Goal: Obtain resource: Download file/media

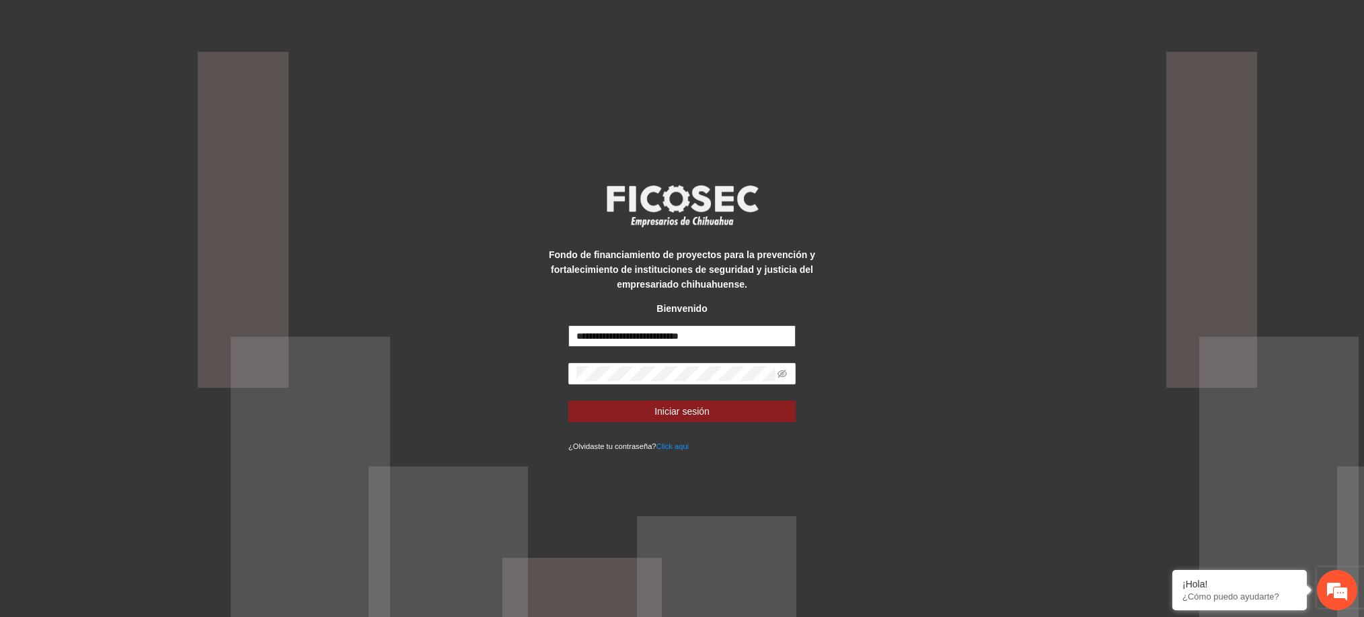
click at [739, 333] on input "**********" at bounding box center [681, 336] width 227 height 22
click at [607, 333] on input "**********" at bounding box center [681, 336] width 227 height 22
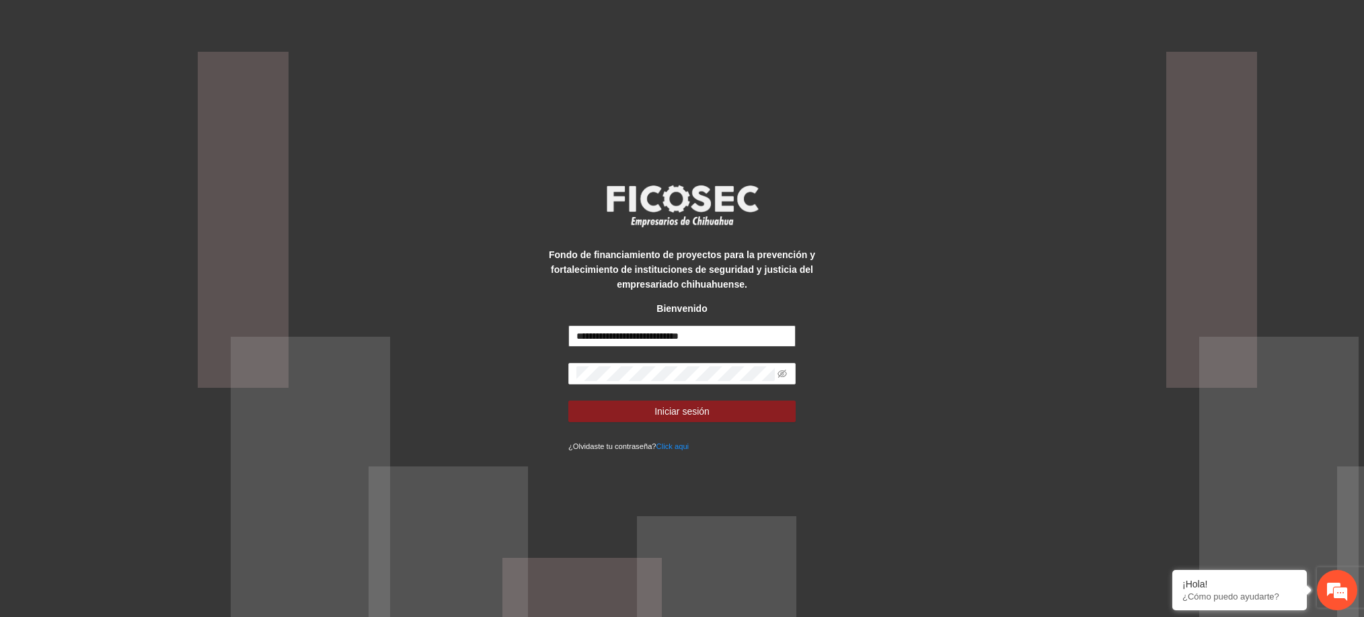
click at [607, 333] on input "**********" at bounding box center [681, 336] width 227 height 22
type input "**********"
click at [481, 331] on div "**********" at bounding box center [682, 308] width 1364 height 617
click at [783, 375] on icon "eye-invisible" at bounding box center [781, 373] width 9 height 9
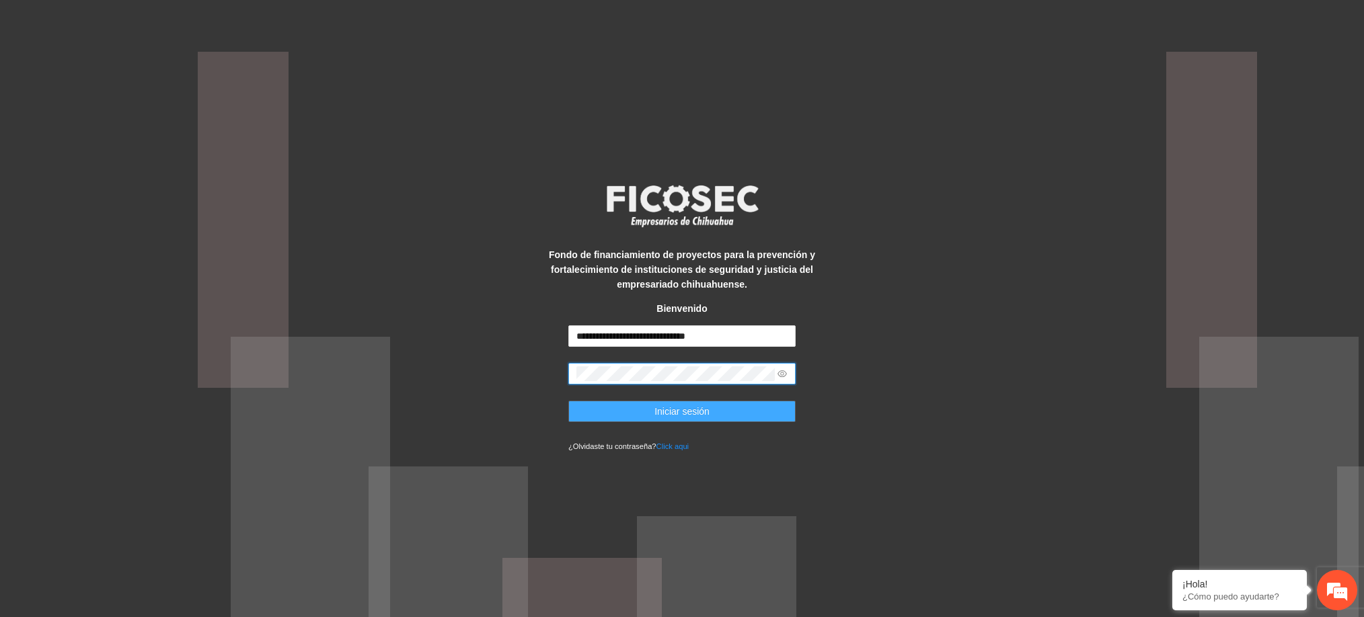
click at [717, 416] on button "Iniciar sesión" at bounding box center [681, 412] width 227 height 22
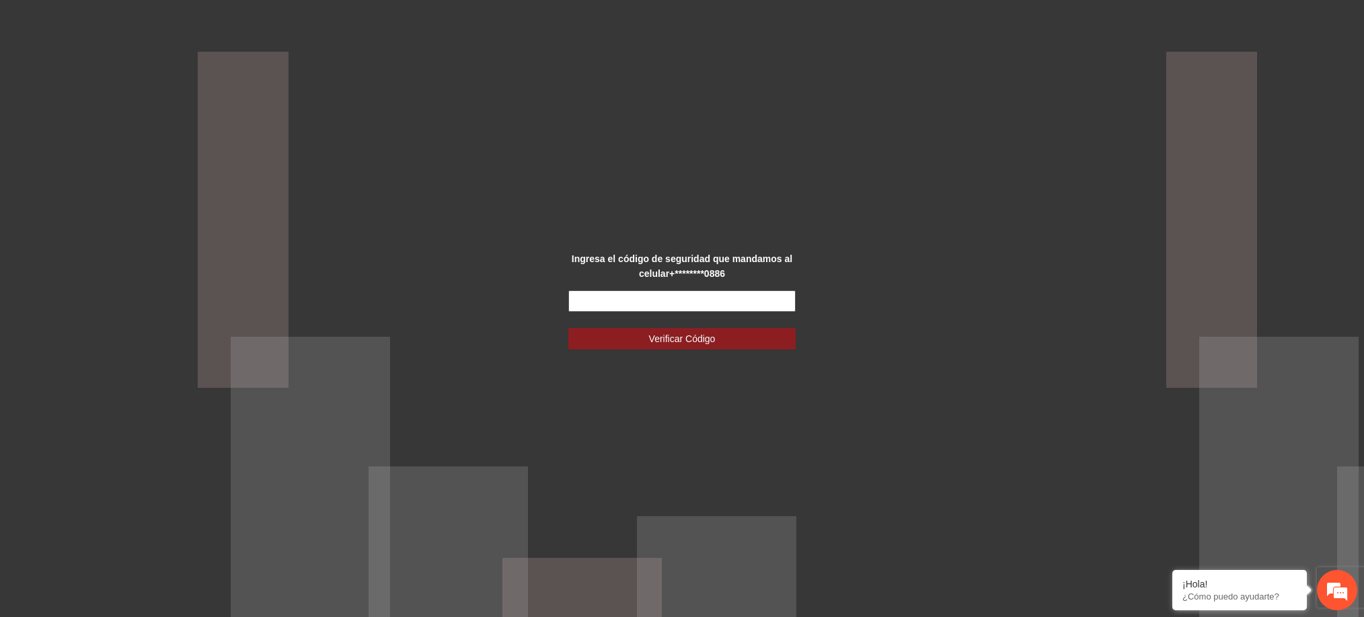
click at [753, 297] on input "text" at bounding box center [681, 301] width 227 height 22
type input "******"
click at [722, 331] on button "Verificar Código" at bounding box center [681, 339] width 227 height 22
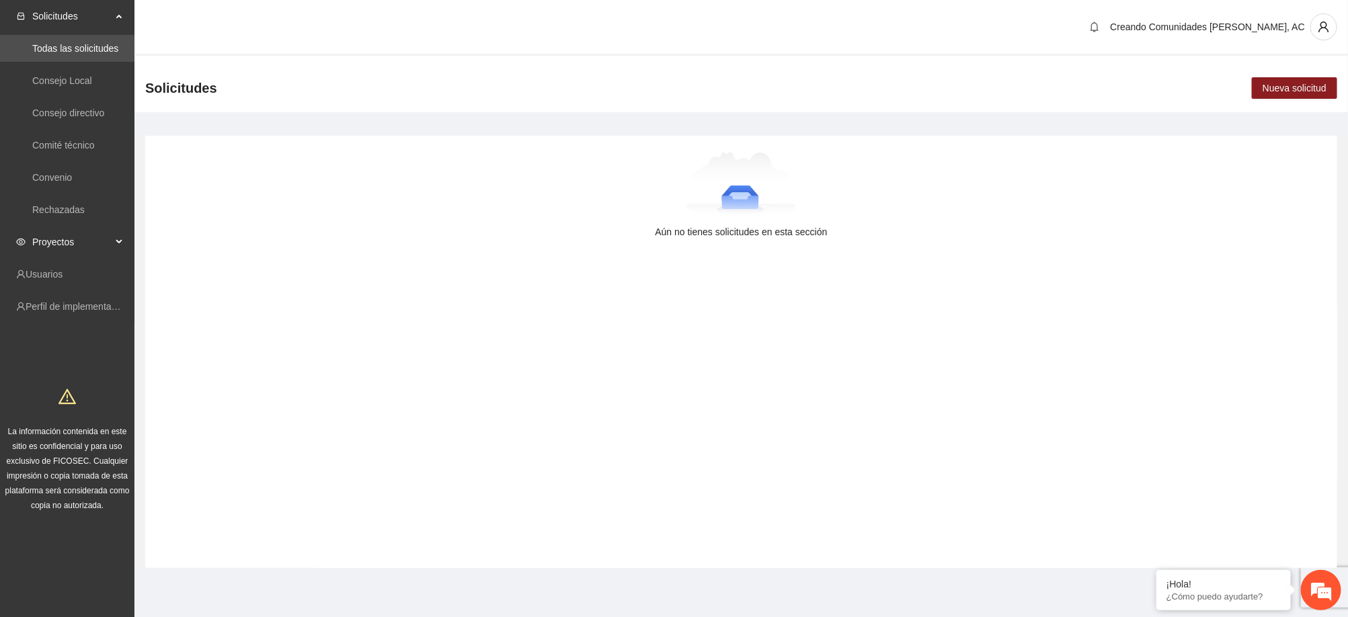
click at [53, 235] on span "Proyectos" at bounding box center [71, 242] width 79 height 27
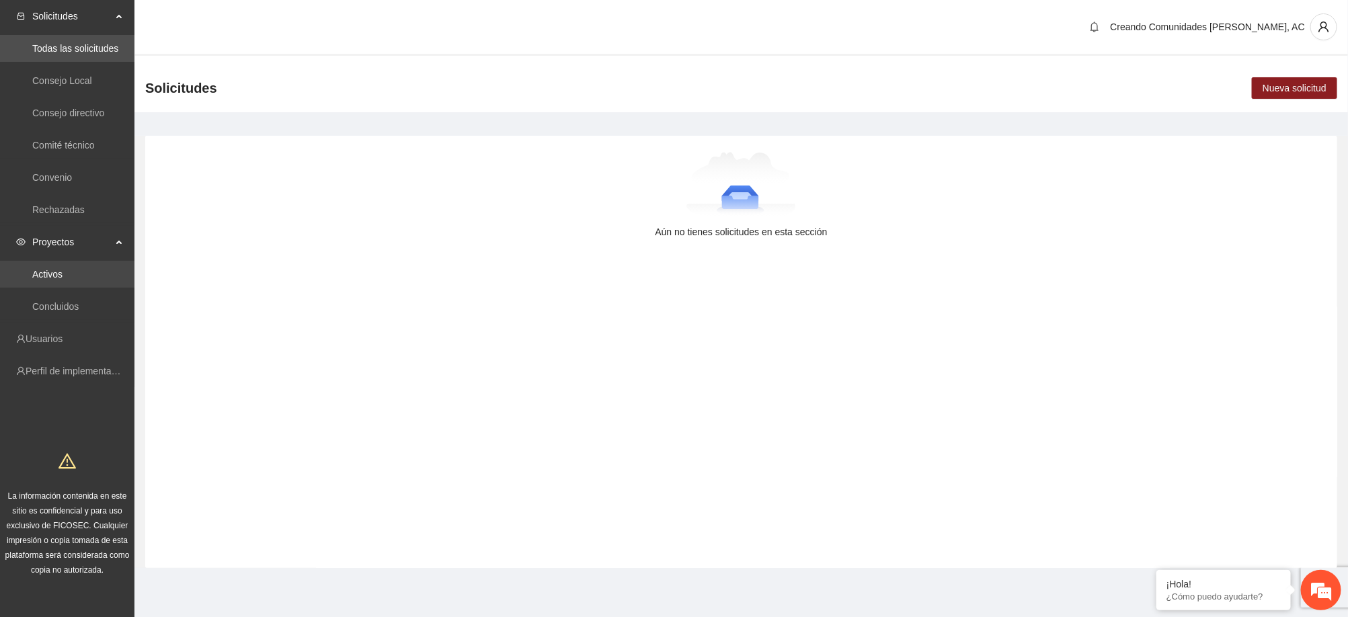
click at [63, 269] on link "Activos" at bounding box center [47, 274] width 30 height 11
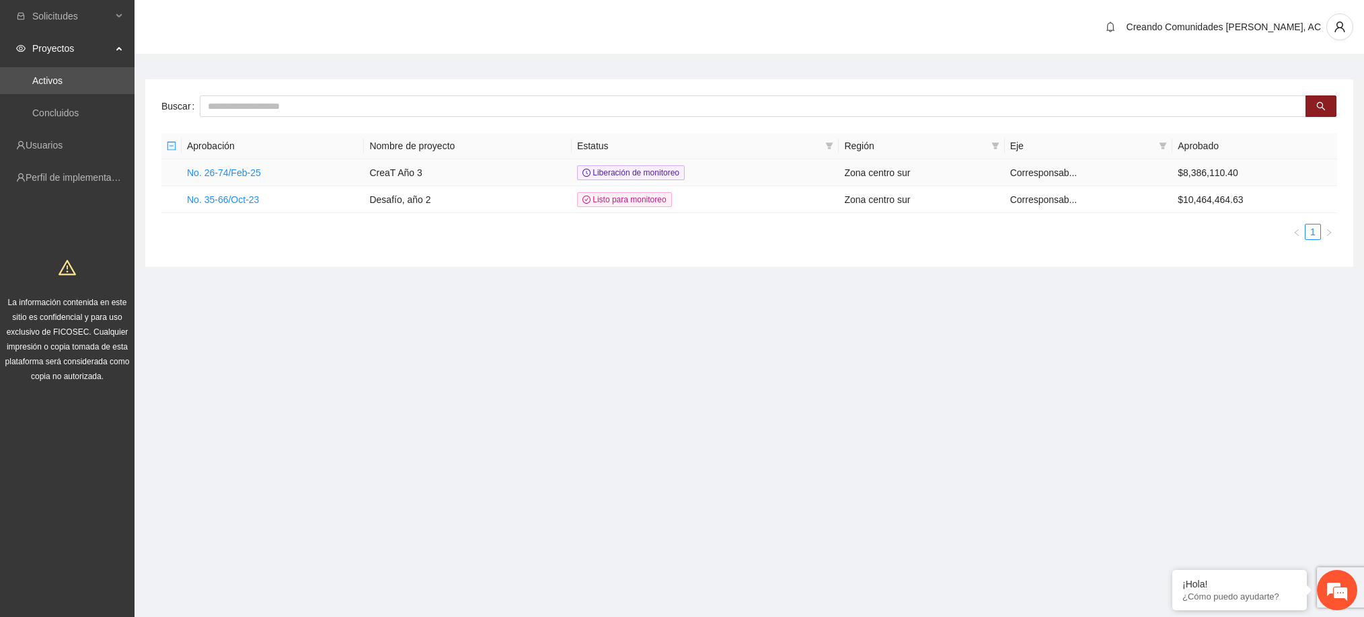
click at [350, 168] on td "No. 26-74/Feb-25" at bounding box center [273, 172] width 182 height 27
click at [236, 167] on link "No. 26-74/Feb-25" at bounding box center [224, 172] width 74 height 11
click at [239, 172] on link "No. 26-74/Feb-25" at bounding box center [224, 172] width 74 height 11
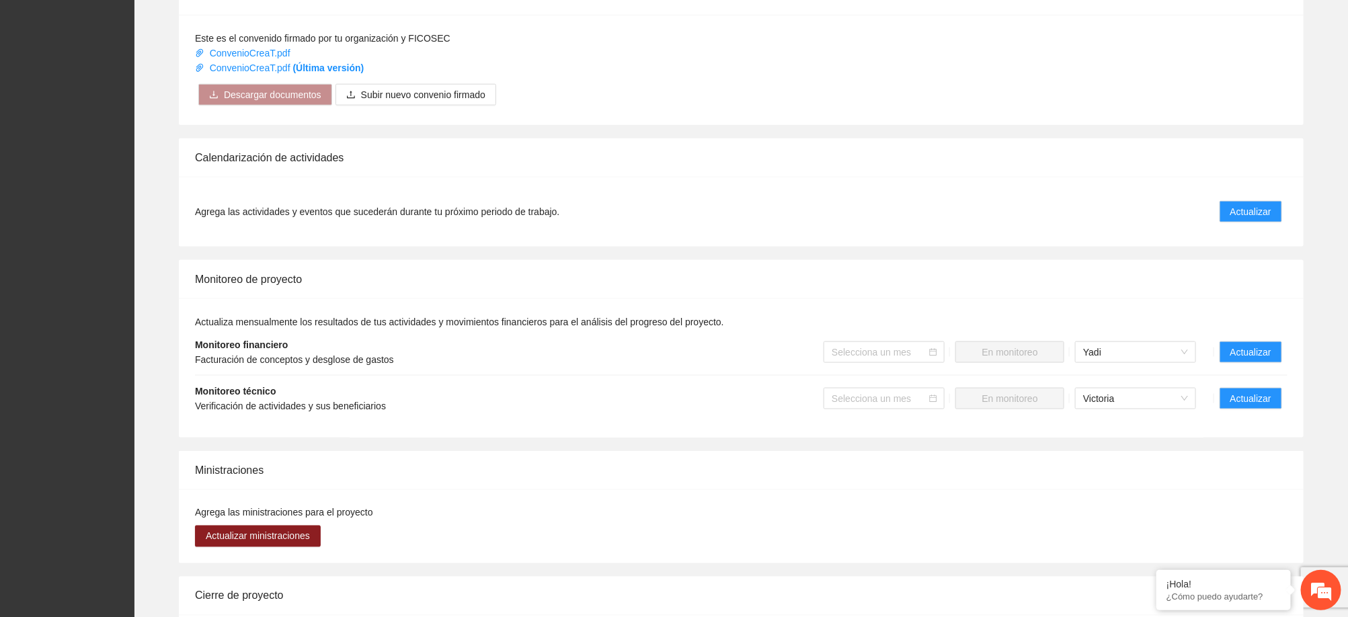
scroll to position [948, 0]
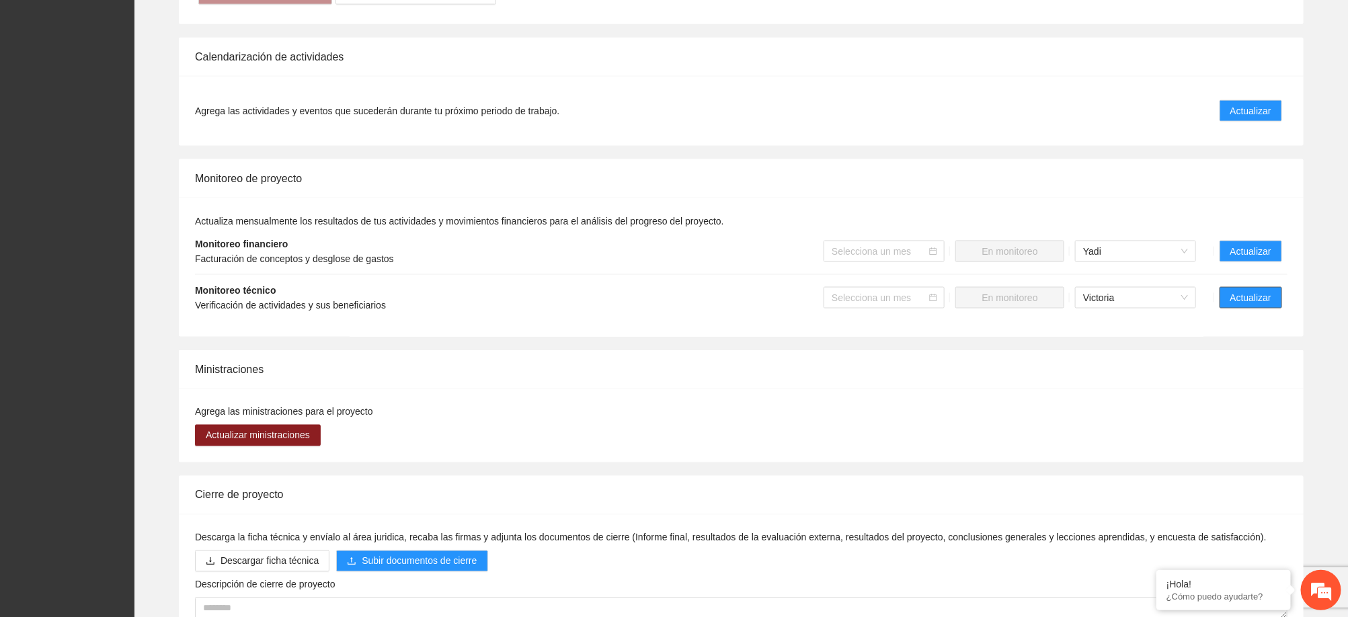
click at [1249, 301] on span "Actualizar" at bounding box center [1250, 297] width 41 height 15
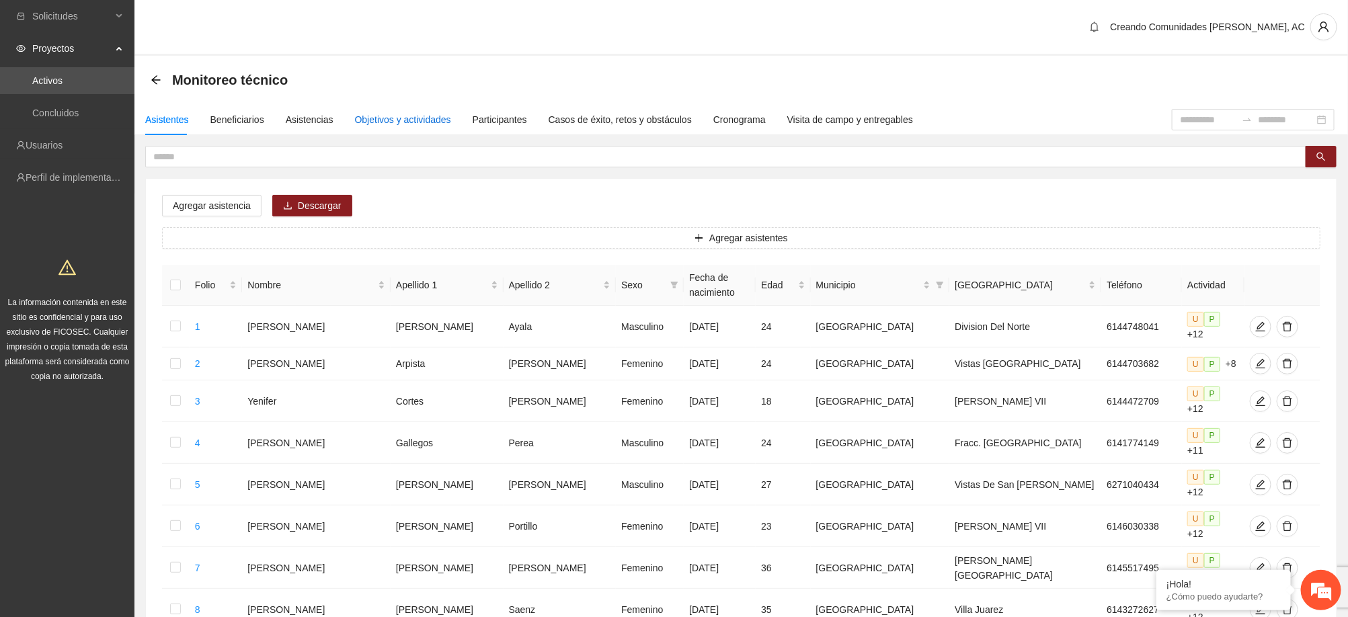
click at [428, 119] on div "Objetivos y actividades" at bounding box center [403, 119] width 96 height 15
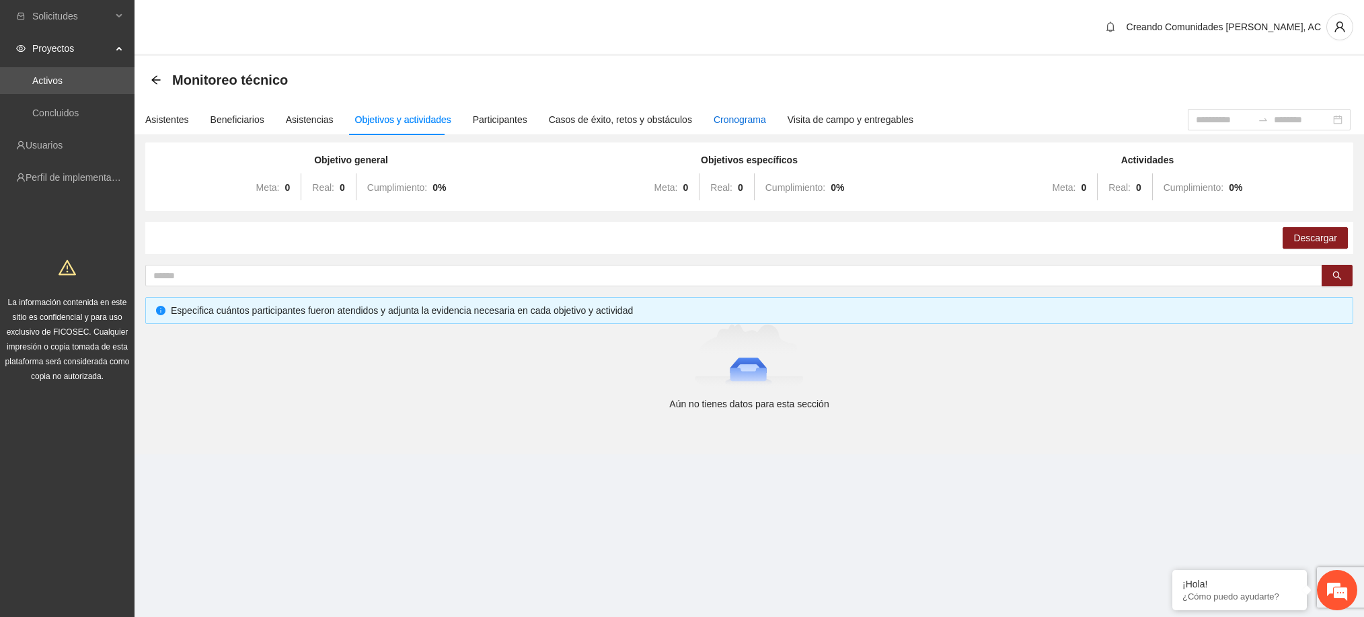
click at [724, 113] on div "Cronograma" at bounding box center [739, 119] width 52 height 15
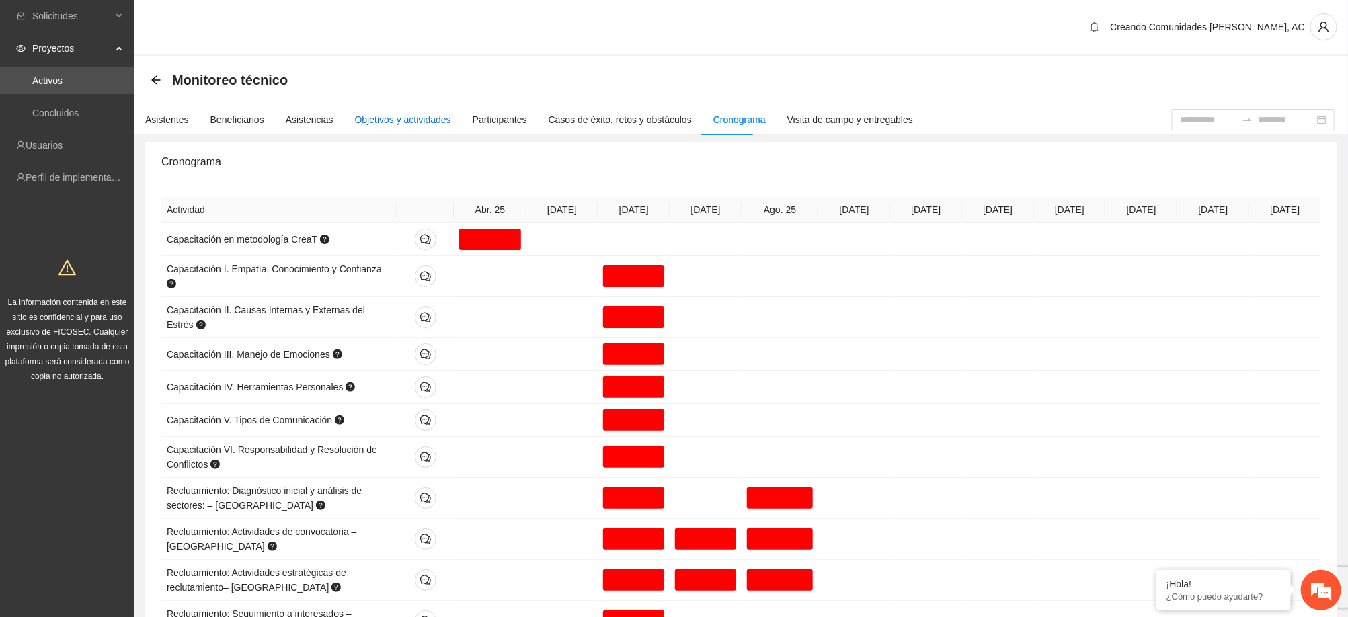
click at [409, 112] on div "Objetivos y actividades" at bounding box center [403, 119] width 96 height 15
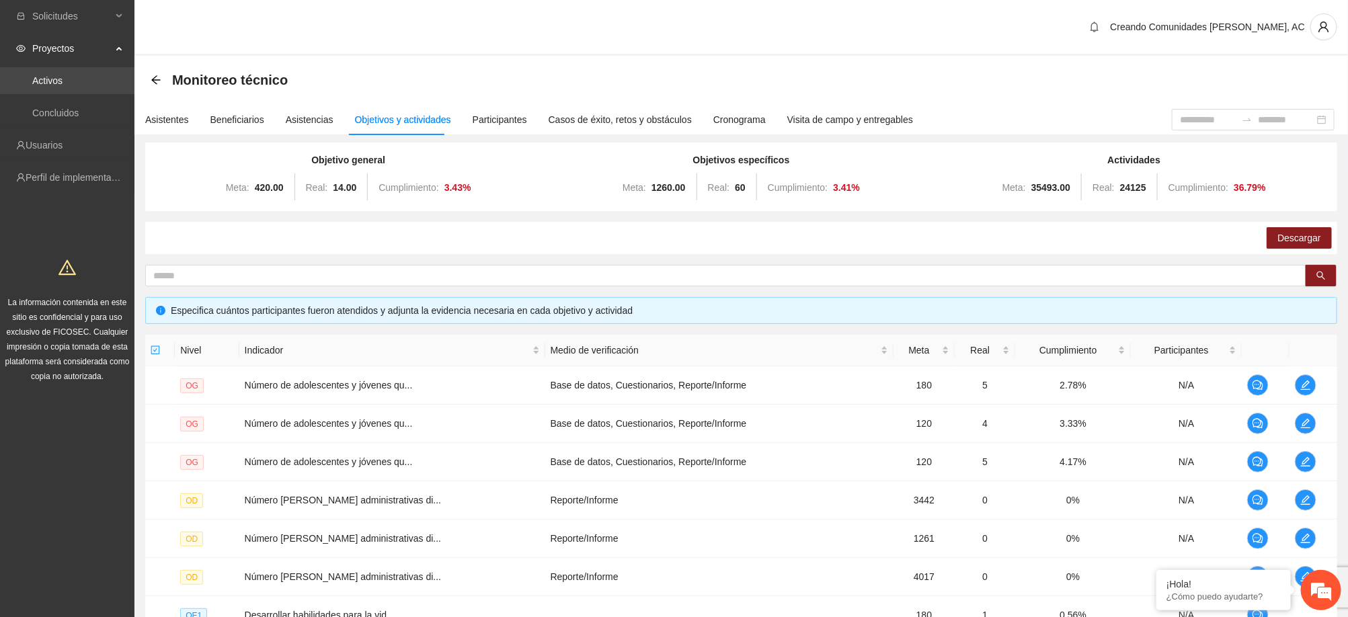
click at [63, 85] on link "Activos" at bounding box center [47, 80] width 30 height 11
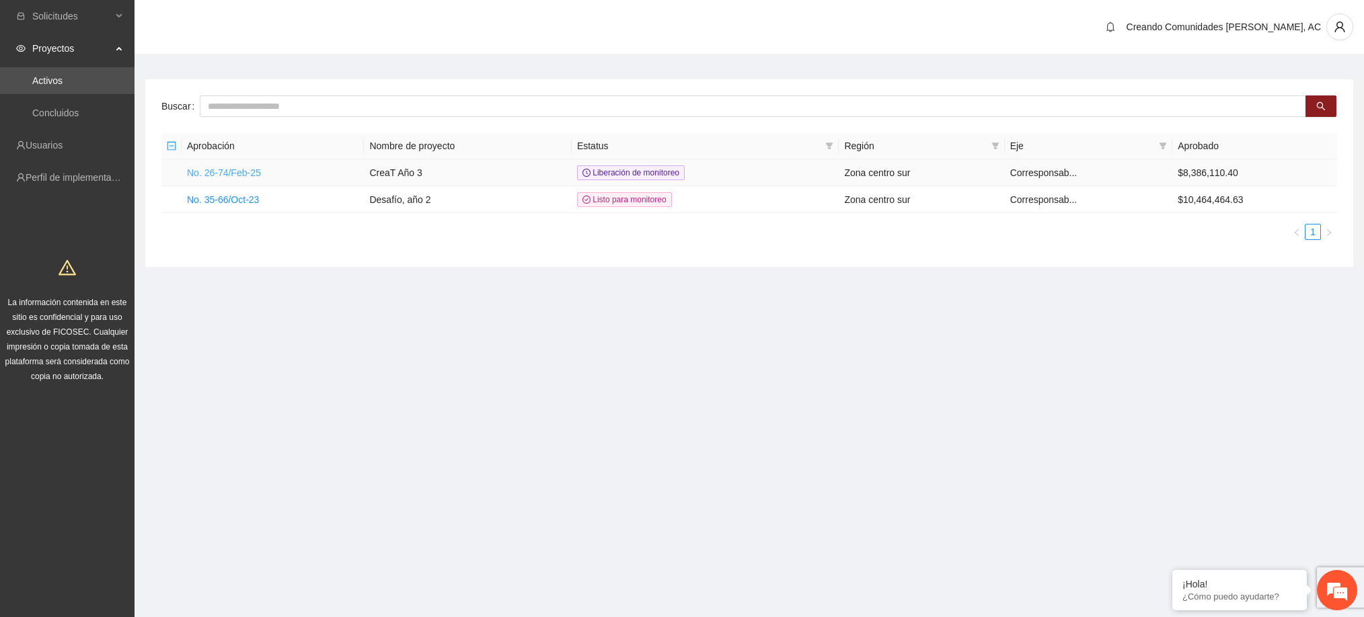
click at [225, 176] on link "No. 26-74/Feb-25" at bounding box center [224, 172] width 74 height 11
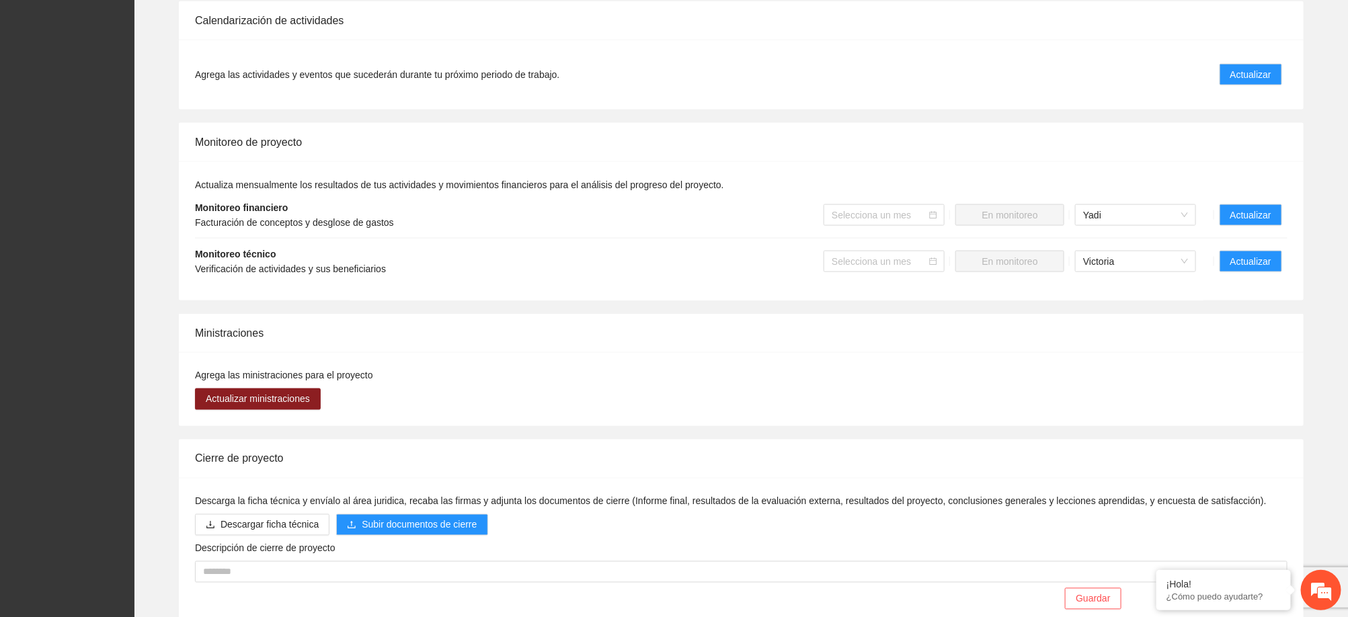
scroll to position [1049, 0]
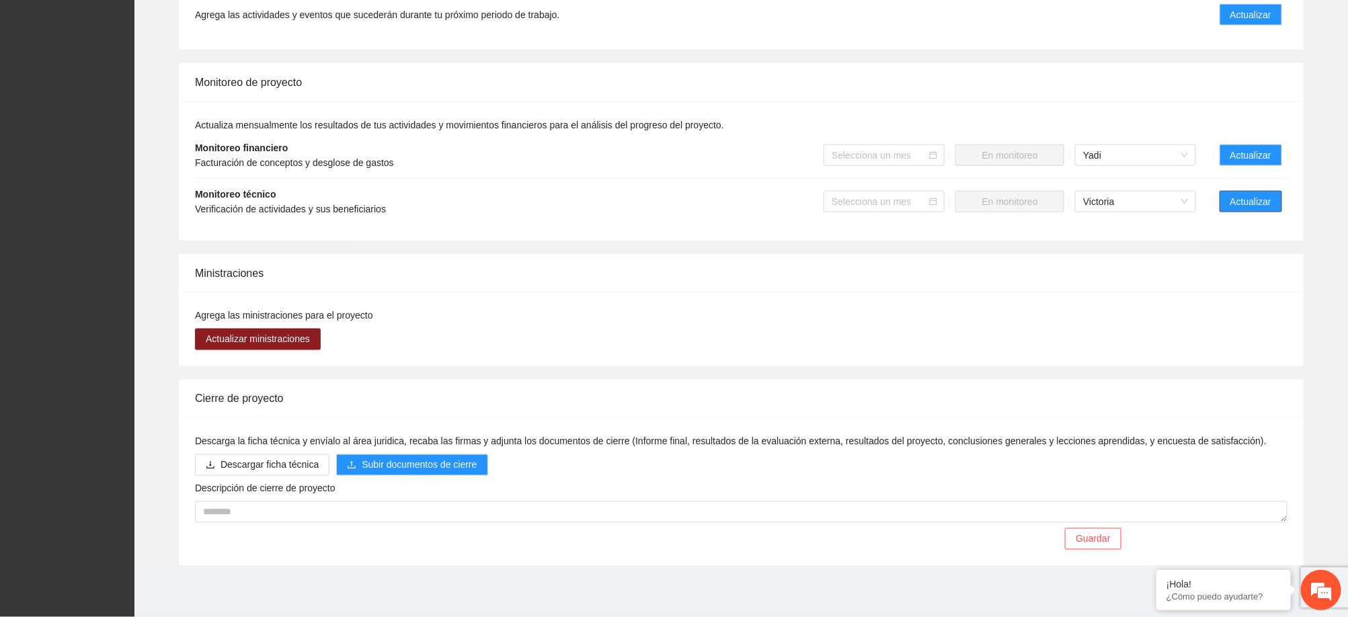
click at [1231, 194] on span "Actualizar" at bounding box center [1250, 201] width 41 height 15
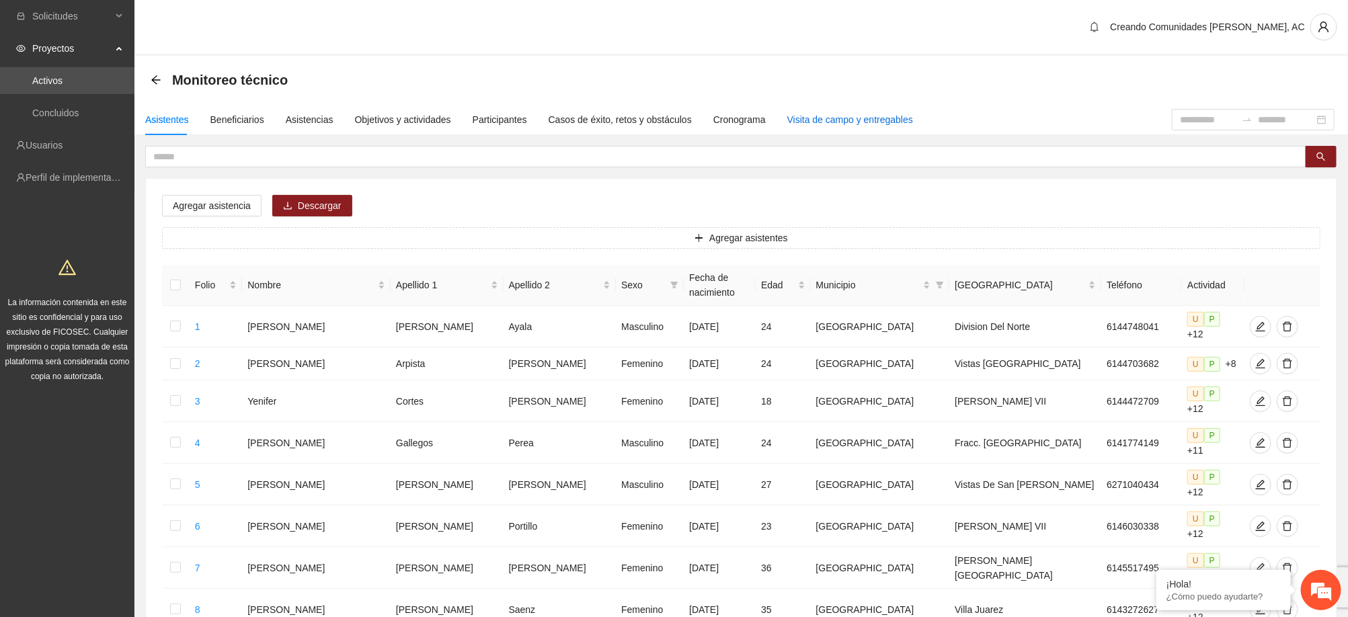
click at [799, 115] on div "Visita de campo y entregables" at bounding box center [850, 119] width 126 height 15
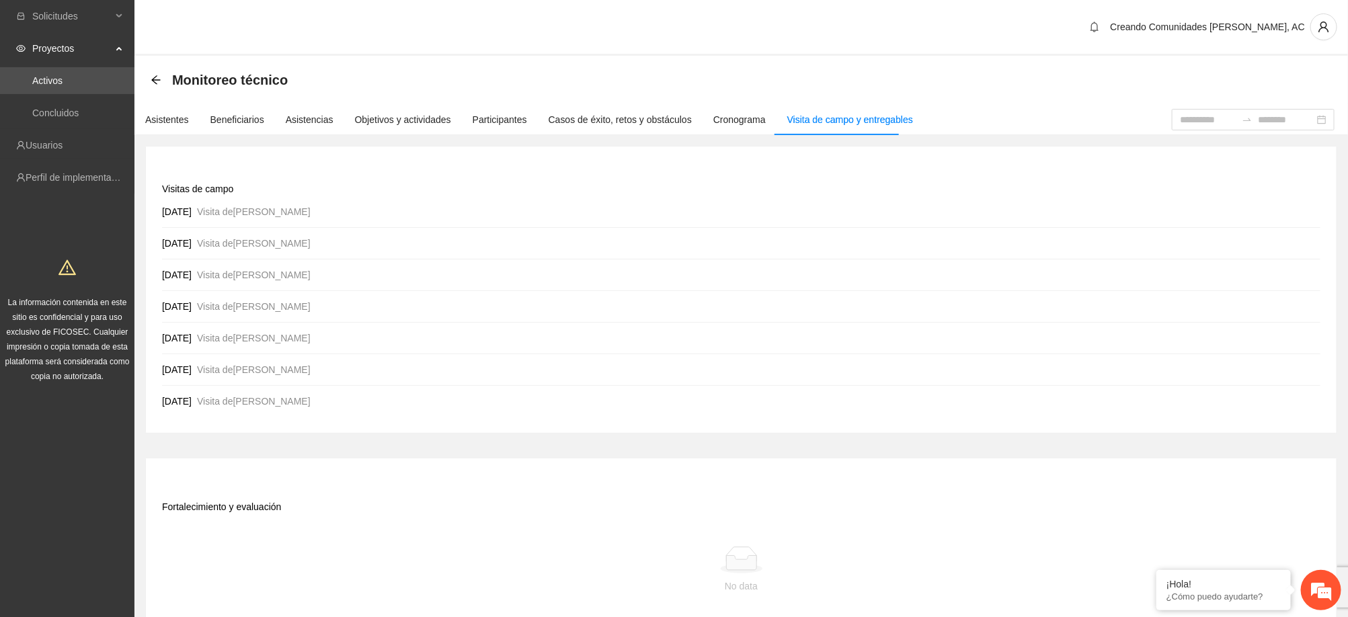
click at [758, 120] on div "Asistentes Beneficiarios Asistencias Objetivos y actividades Participantes Caso…" at bounding box center [523, 119] width 779 height 31
click at [738, 123] on div "Cronograma" at bounding box center [739, 119] width 52 height 15
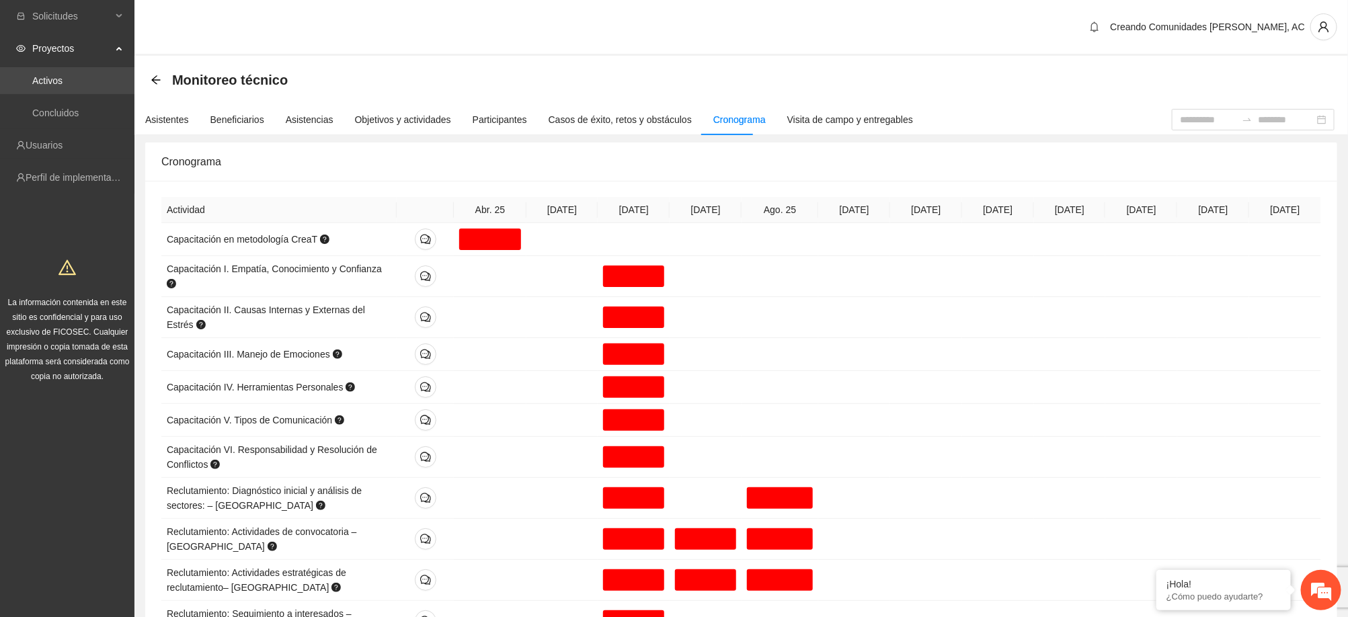
click at [63, 86] on link "Activos" at bounding box center [47, 80] width 30 height 11
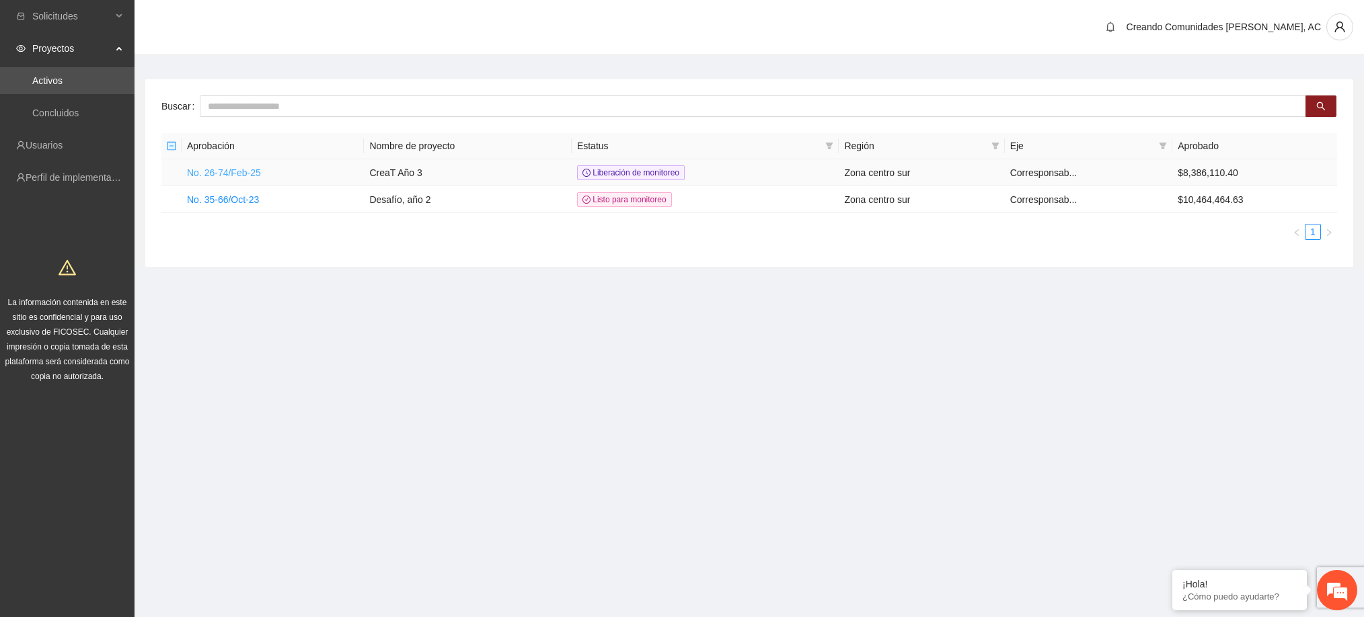
click at [223, 169] on link "No. 26-74/Feb-25" at bounding box center [224, 172] width 74 height 11
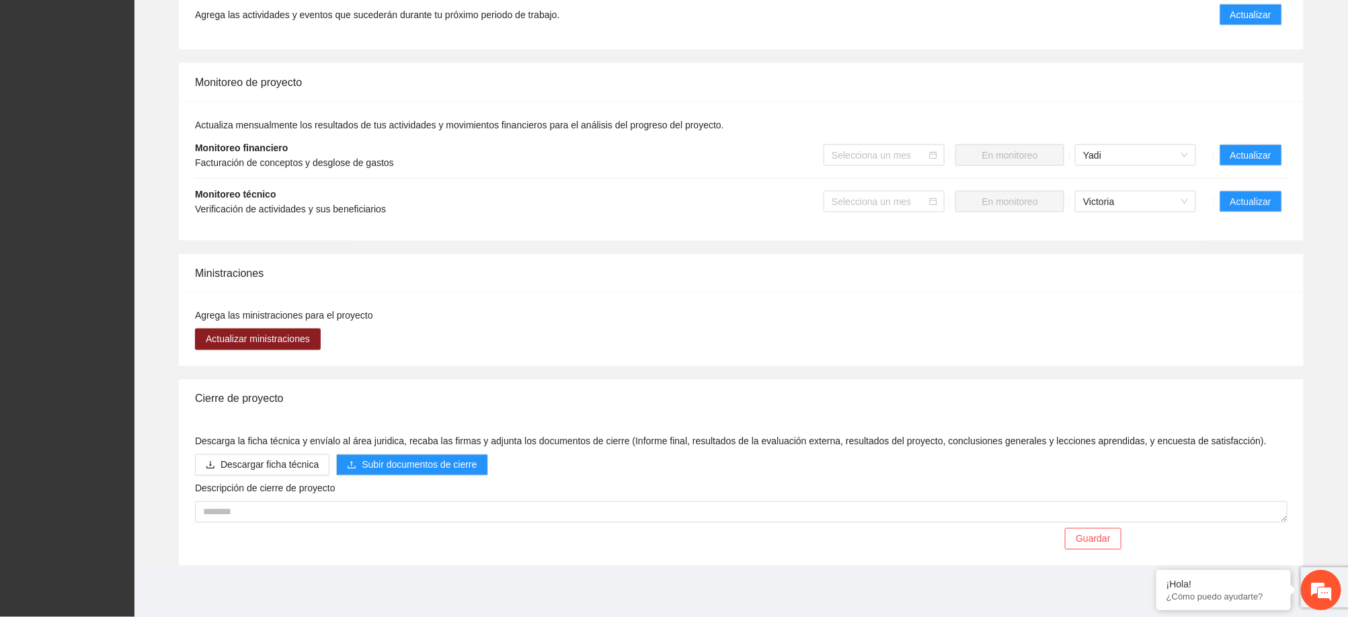
scroll to position [1049, 0]
click at [269, 459] on span "Descargar ficha técnica" at bounding box center [270, 465] width 98 height 15
click at [266, 470] on span "Descargar ficha técnica" at bounding box center [270, 465] width 98 height 15
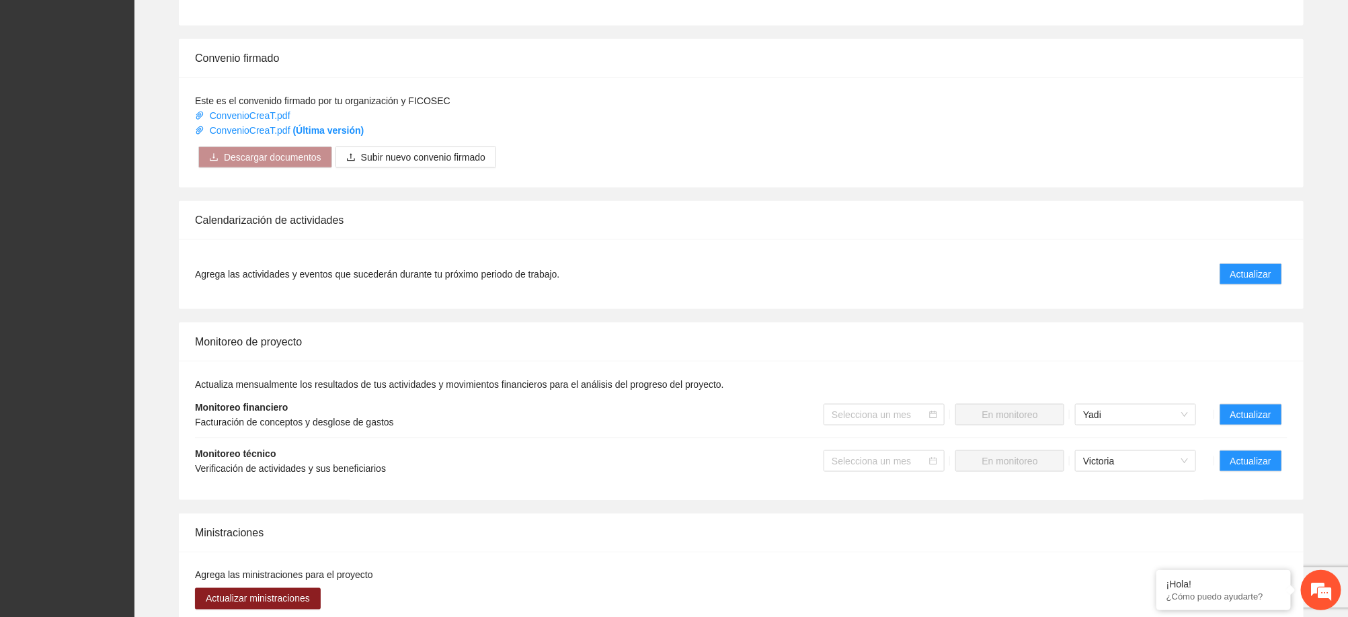
scroll to position [948, 0]
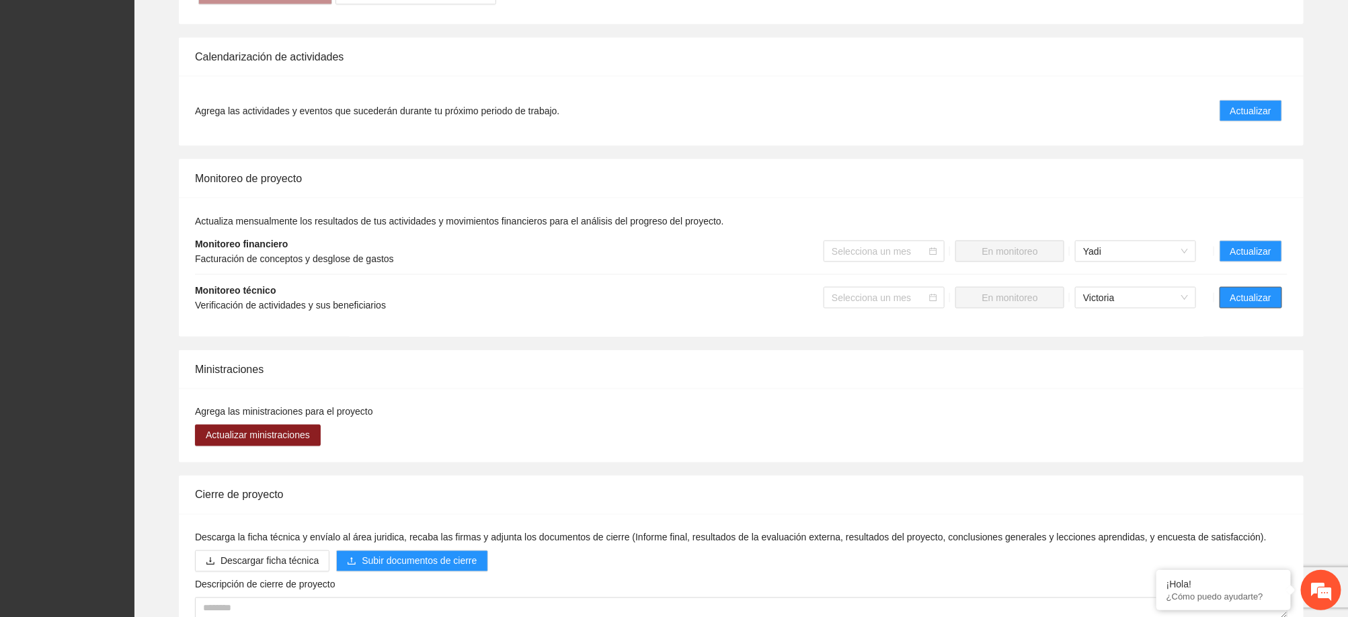
click at [1237, 305] on span "Actualizar" at bounding box center [1250, 297] width 41 height 15
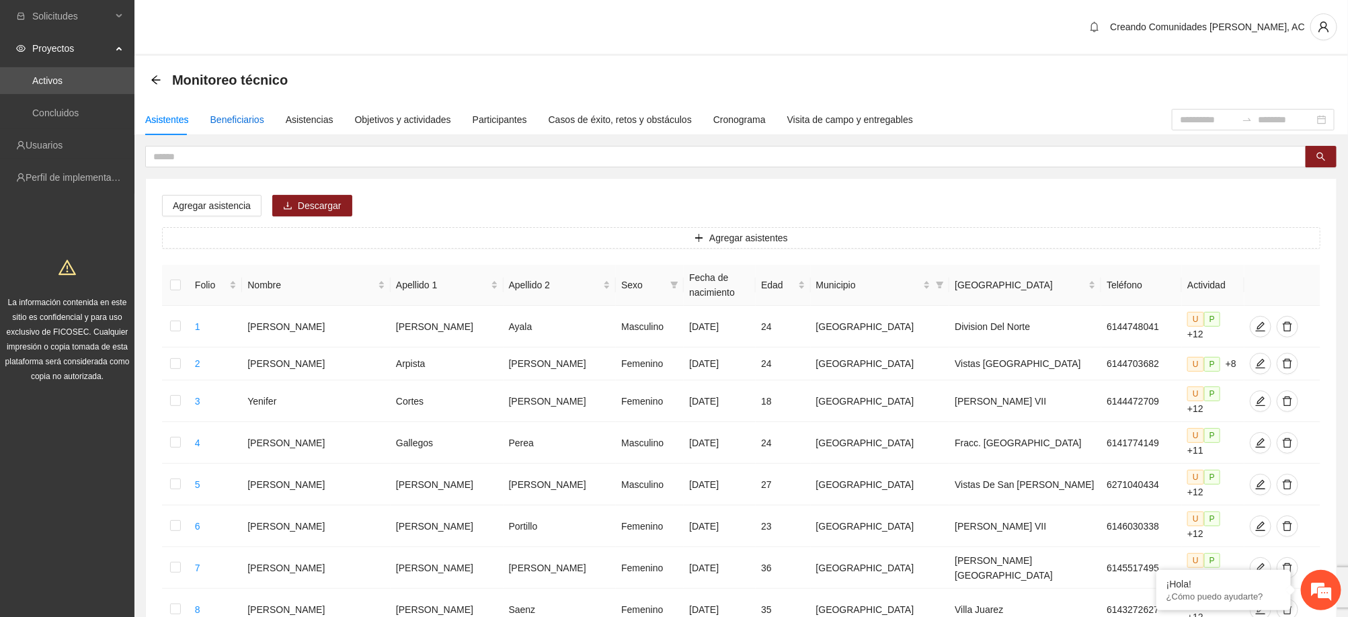
click at [245, 121] on div "Beneficiarios" at bounding box center [237, 119] width 54 height 15
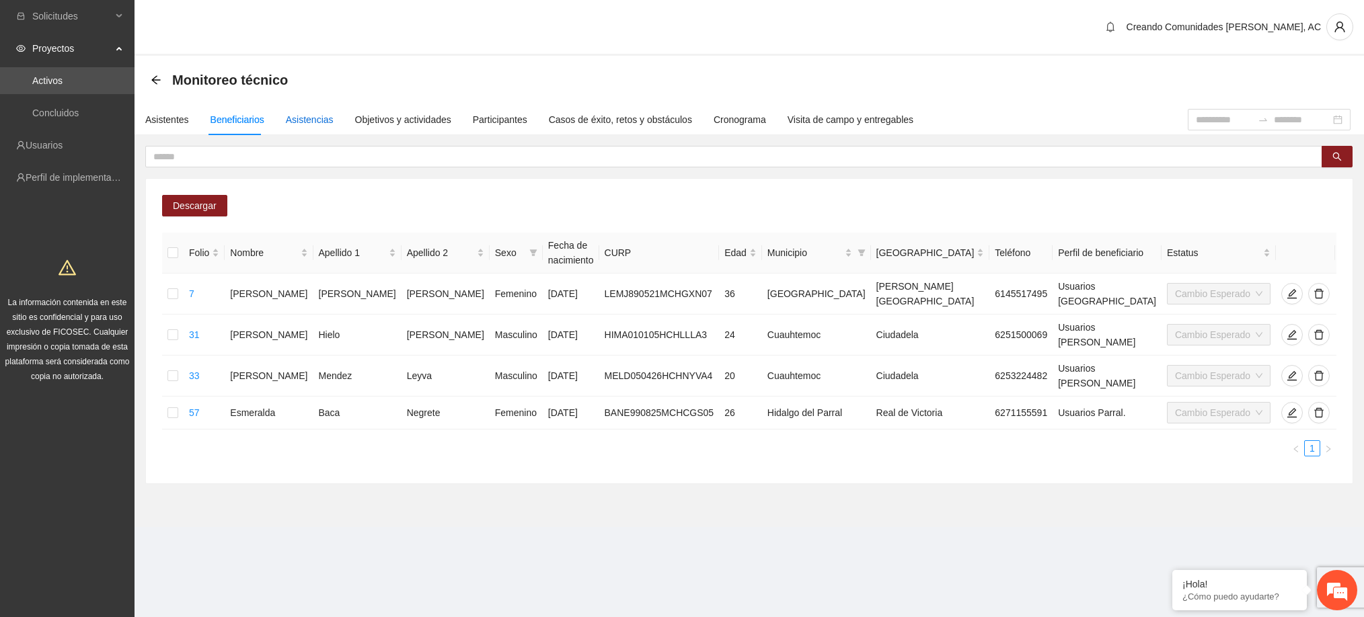
click at [299, 117] on div "Asistencias" at bounding box center [310, 119] width 48 height 15
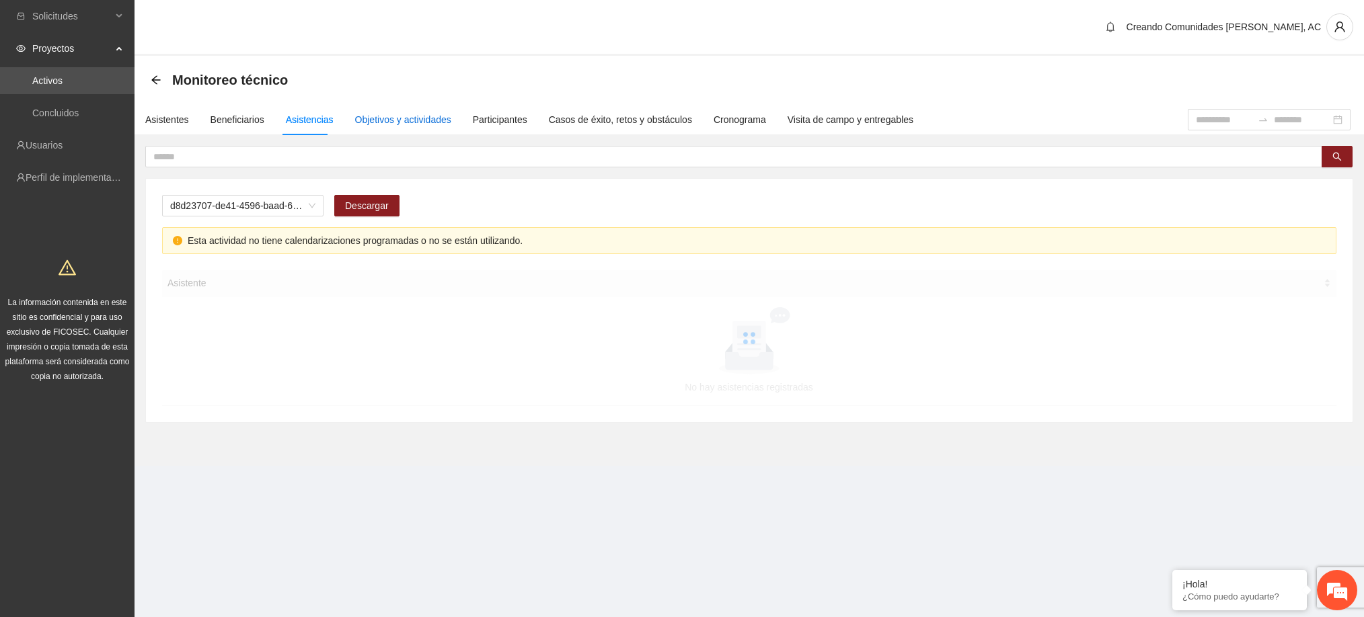
click at [418, 116] on div "Objetivos y actividades" at bounding box center [403, 119] width 96 height 15
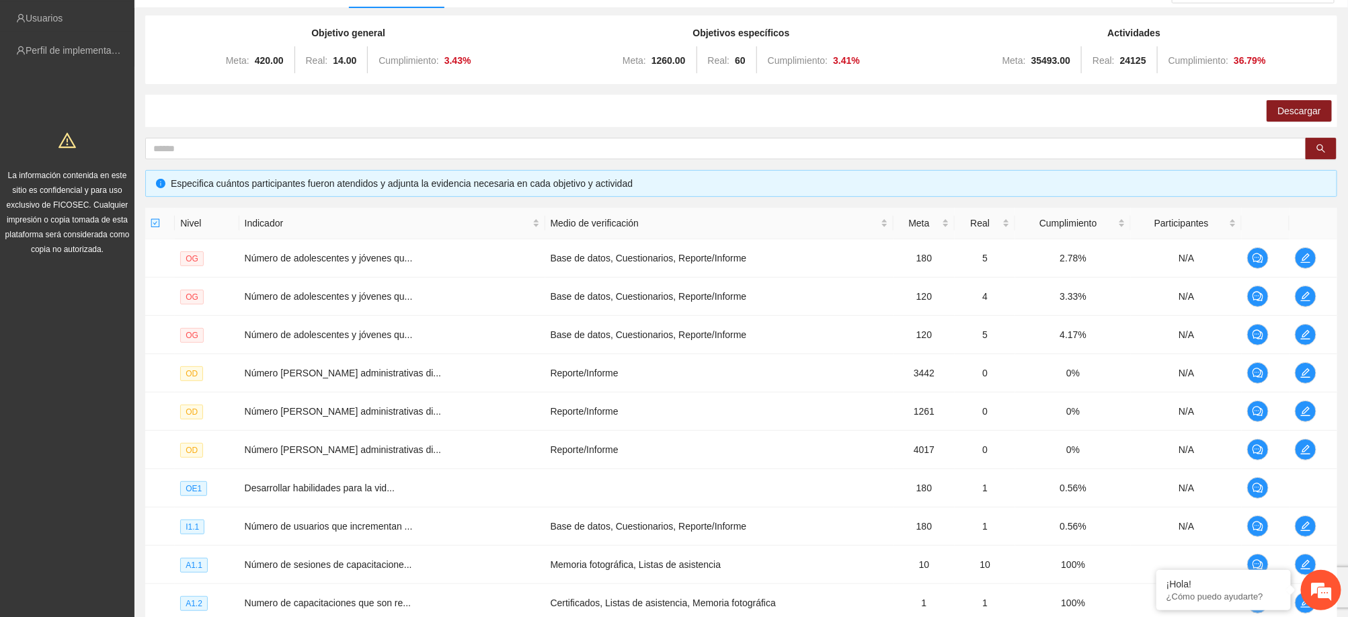
scroll to position [266, 0]
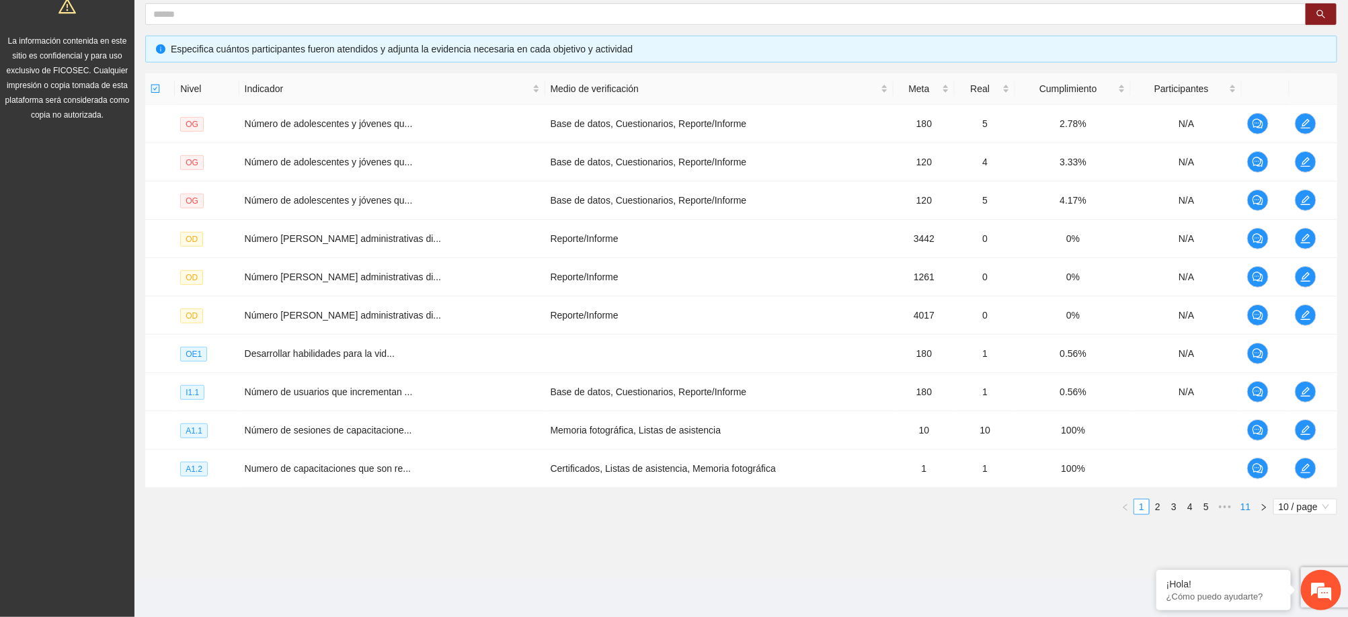
click at [1249, 512] on link "11" at bounding box center [1245, 507] width 19 height 15
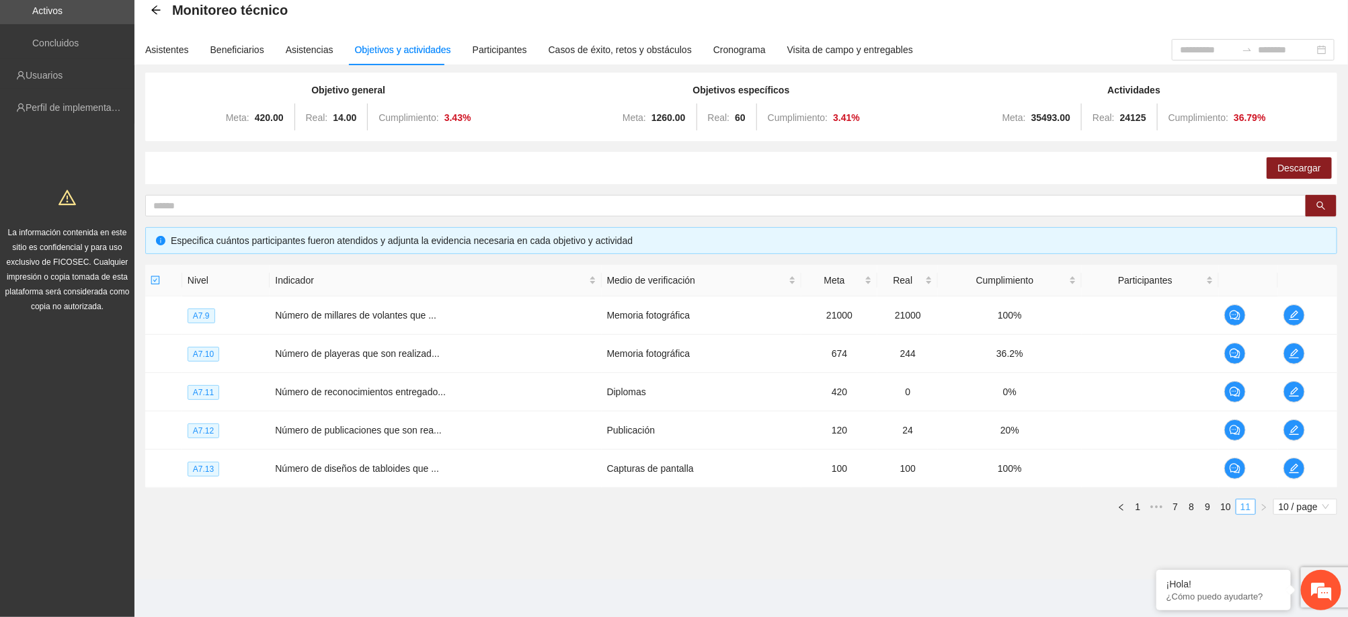
scroll to position [73, 0]
click at [1176, 513] on link "7" at bounding box center [1175, 507] width 15 height 15
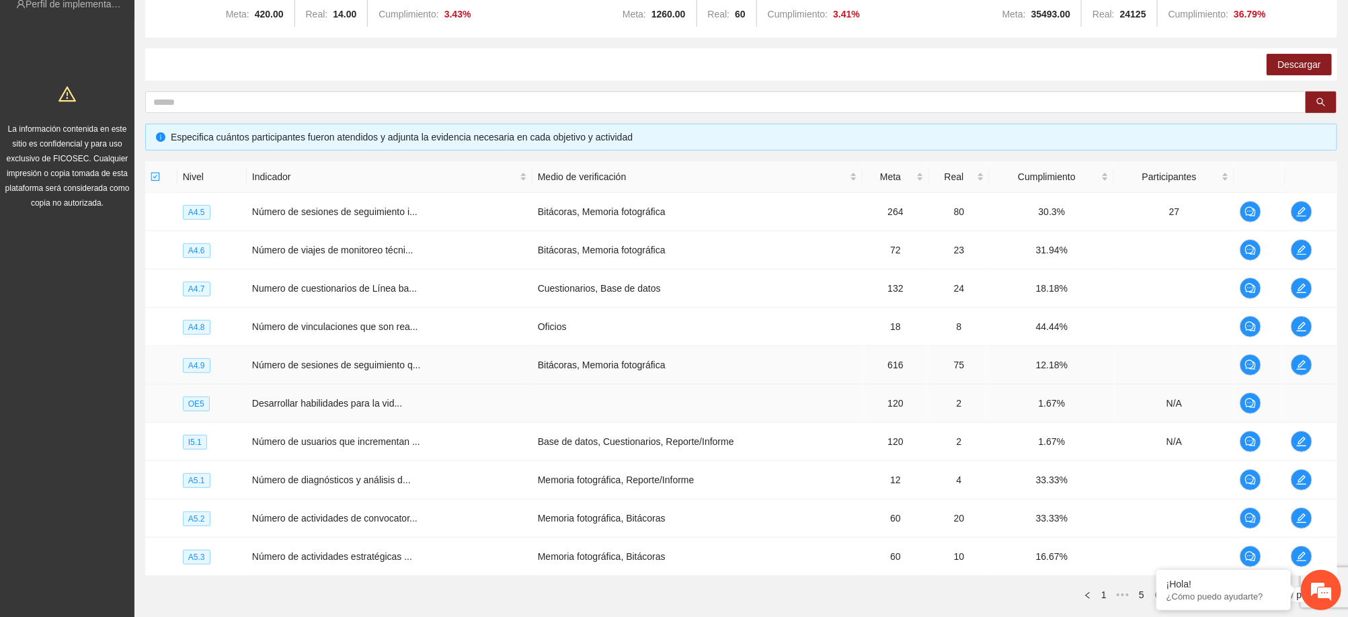
scroll to position [266, 0]
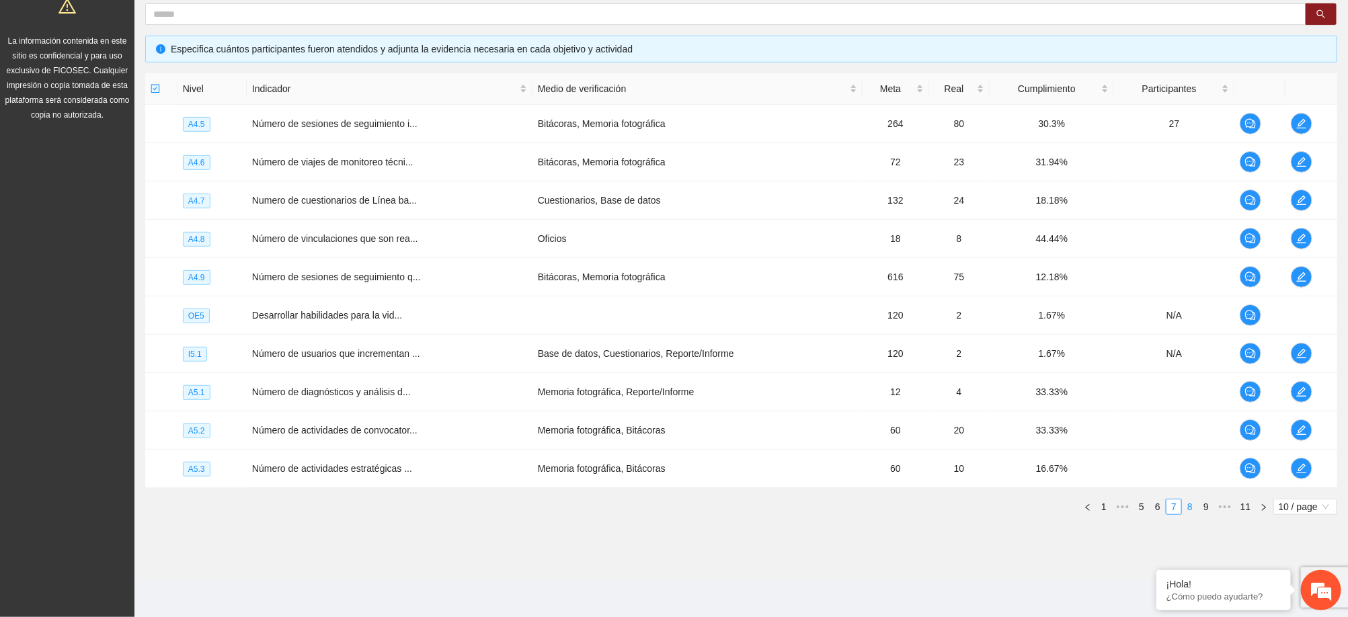
click at [1187, 510] on link "8" at bounding box center [1190, 507] width 15 height 15
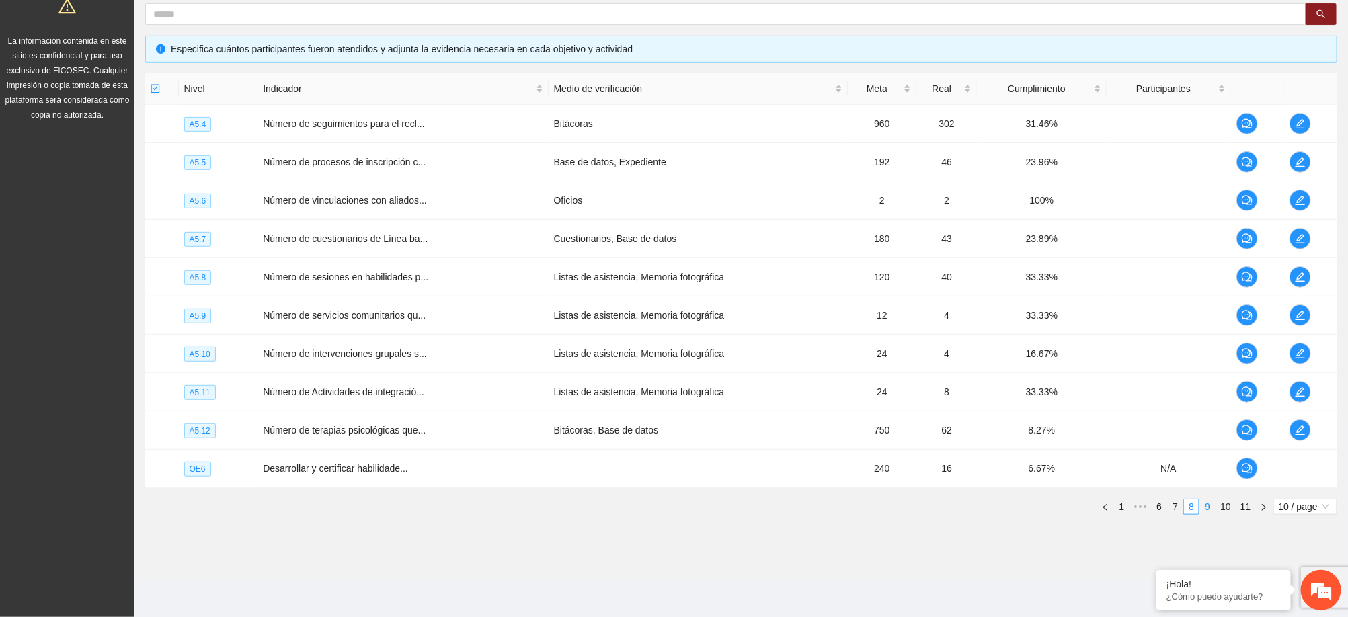
click at [1206, 510] on link "9" at bounding box center [1207, 507] width 15 height 15
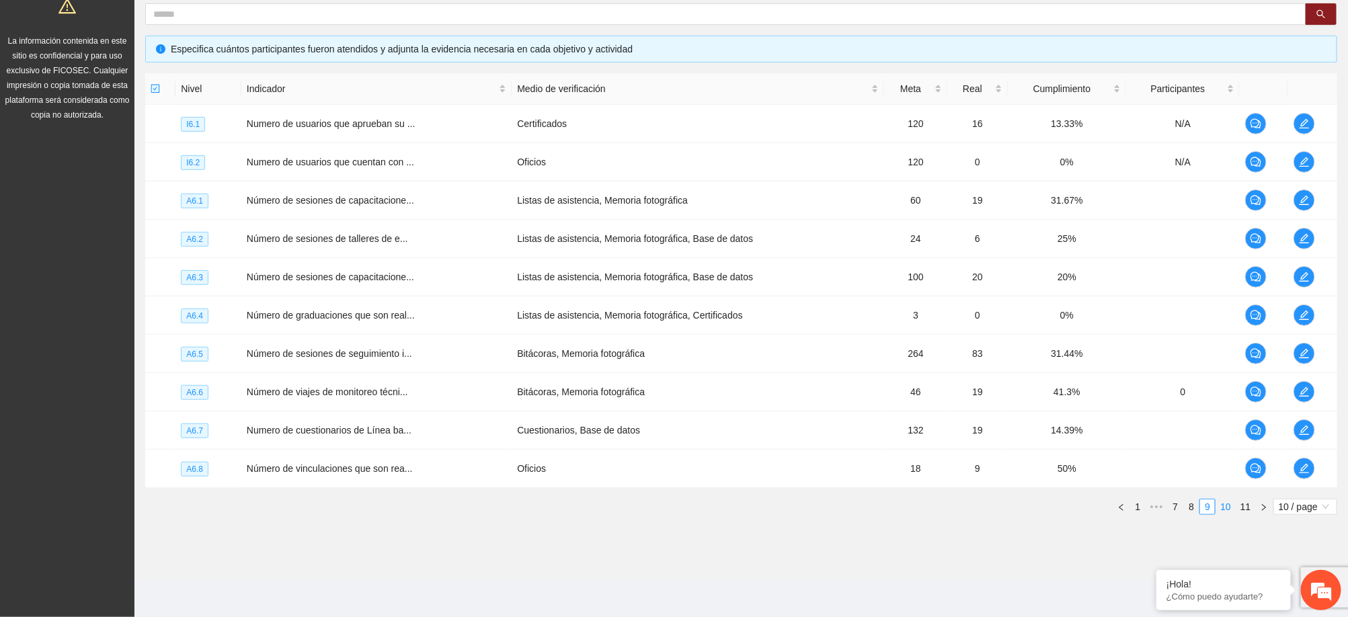
click at [1224, 507] on link "10" at bounding box center [1225, 507] width 19 height 15
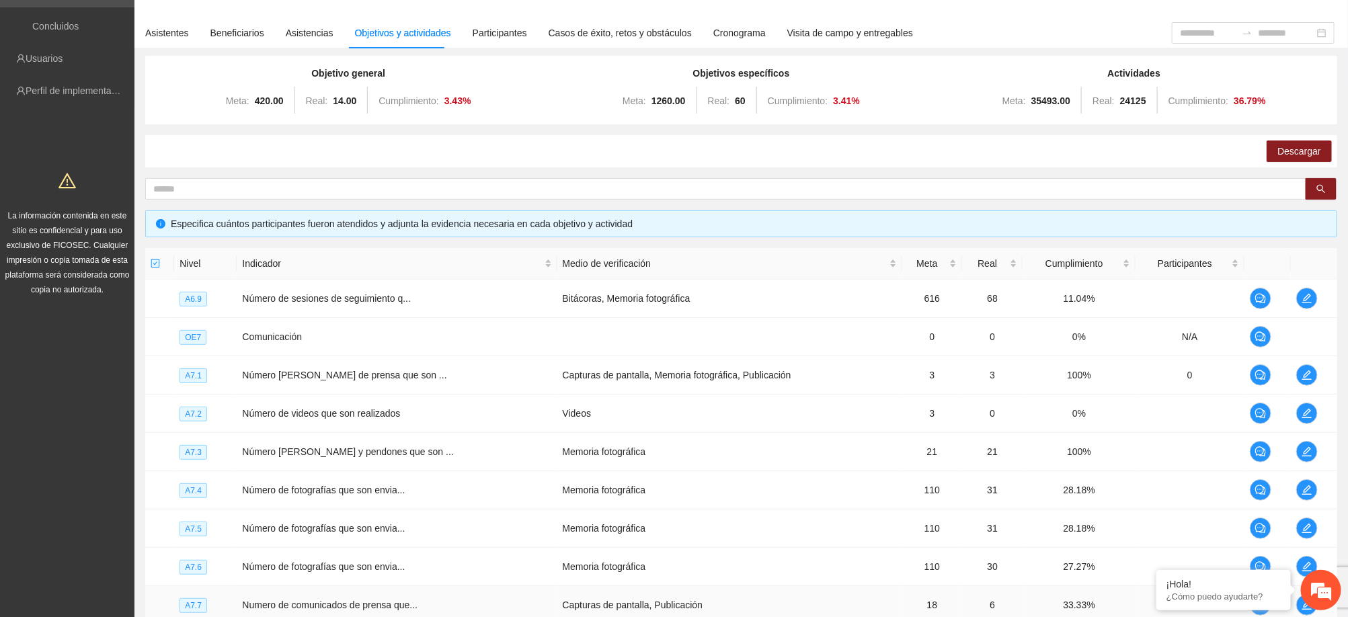
scroll to position [0, 0]
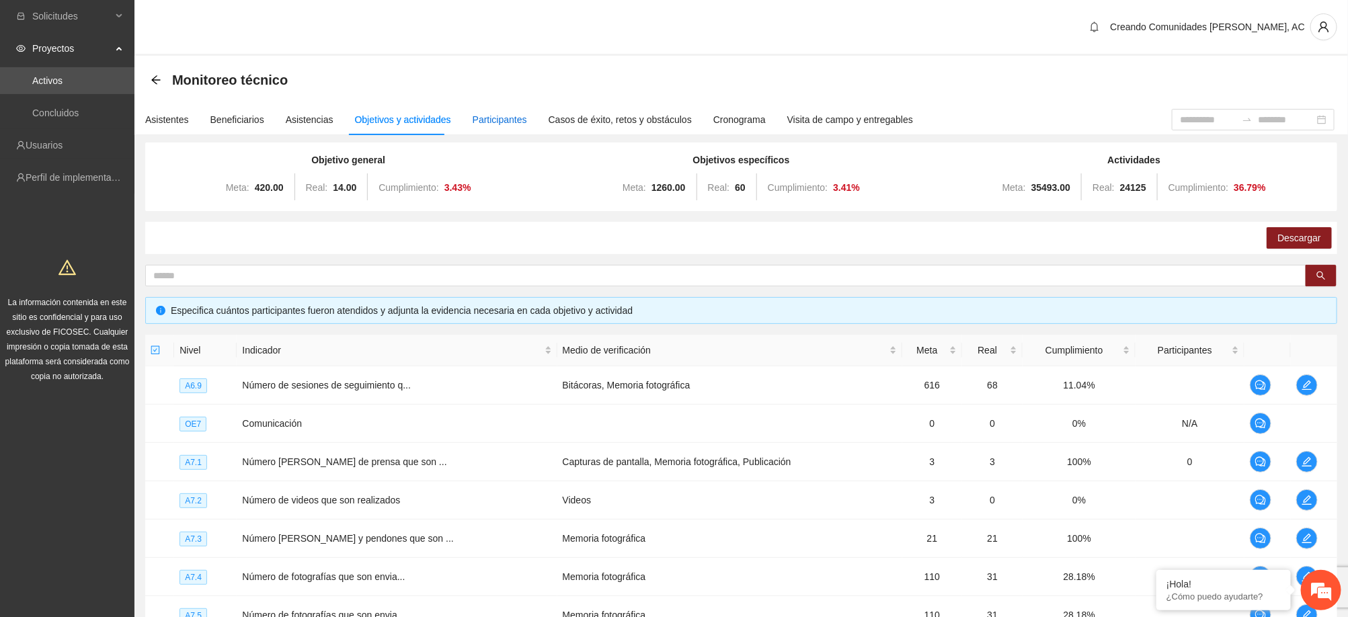
click at [483, 122] on div "Participantes" at bounding box center [500, 119] width 54 height 15
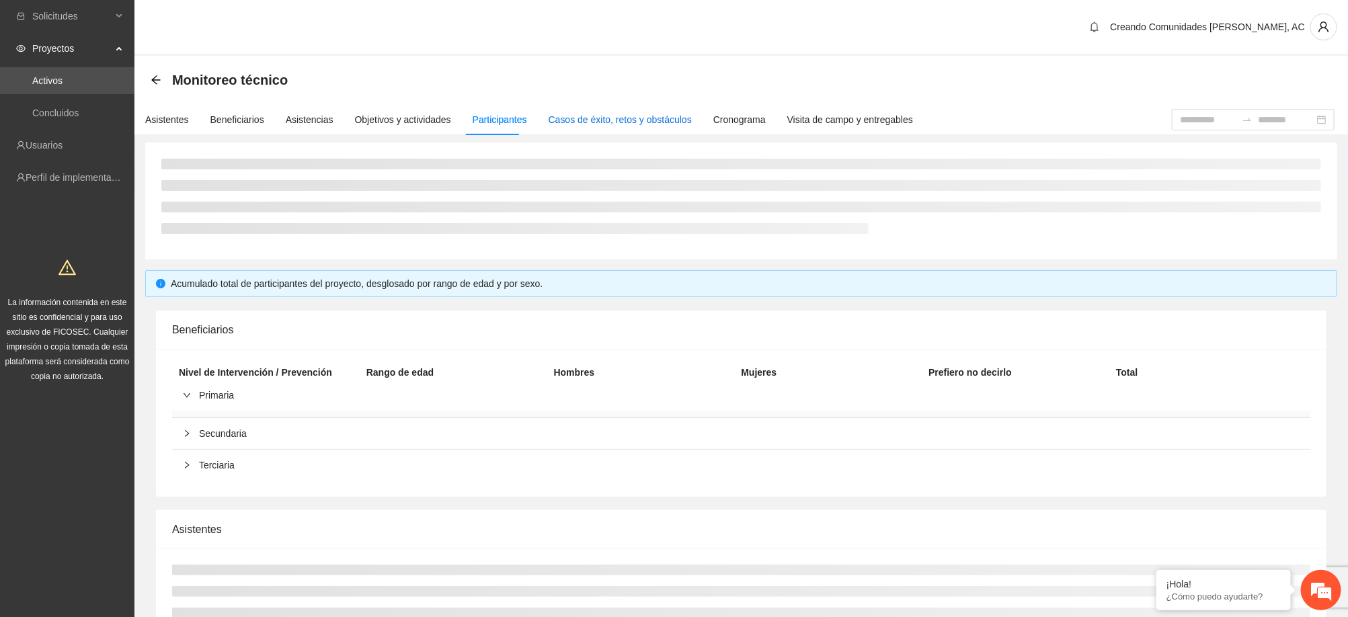
click at [590, 115] on div "Casos de éxito, retos y obstáculos" at bounding box center [620, 119] width 143 height 15
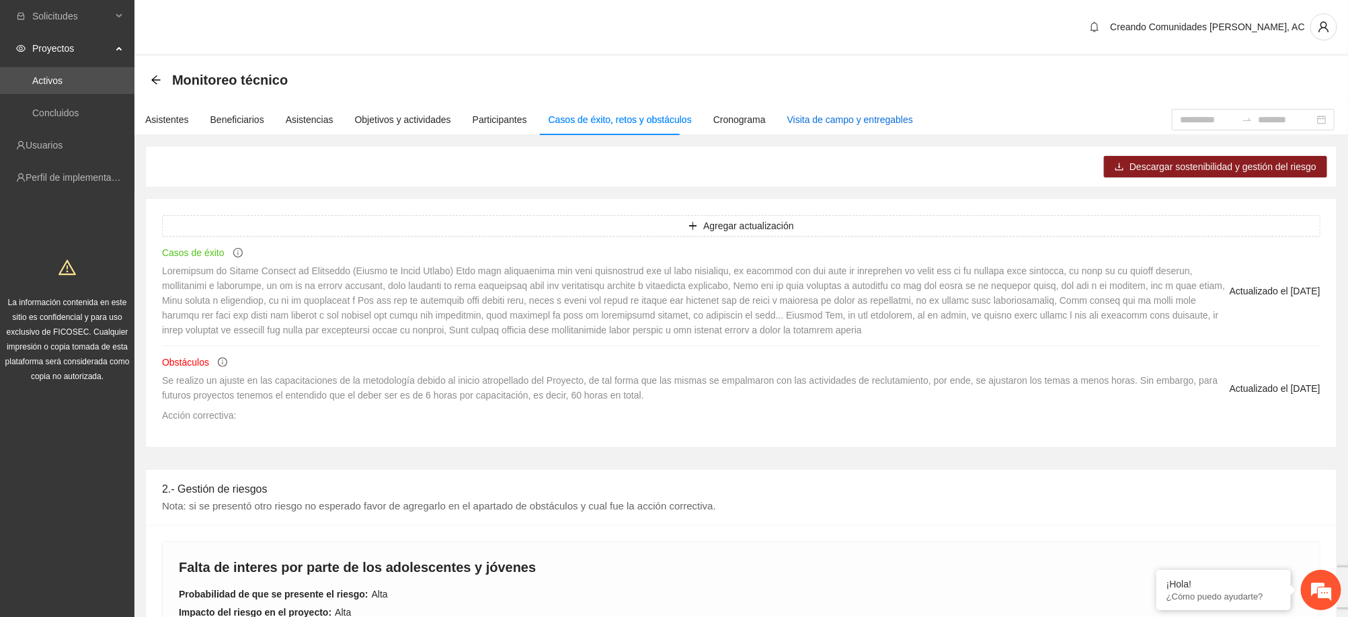
click at [847, 126] on div "Visita de campo y entregables" at bounding box center [850, 119] width 126 height 15
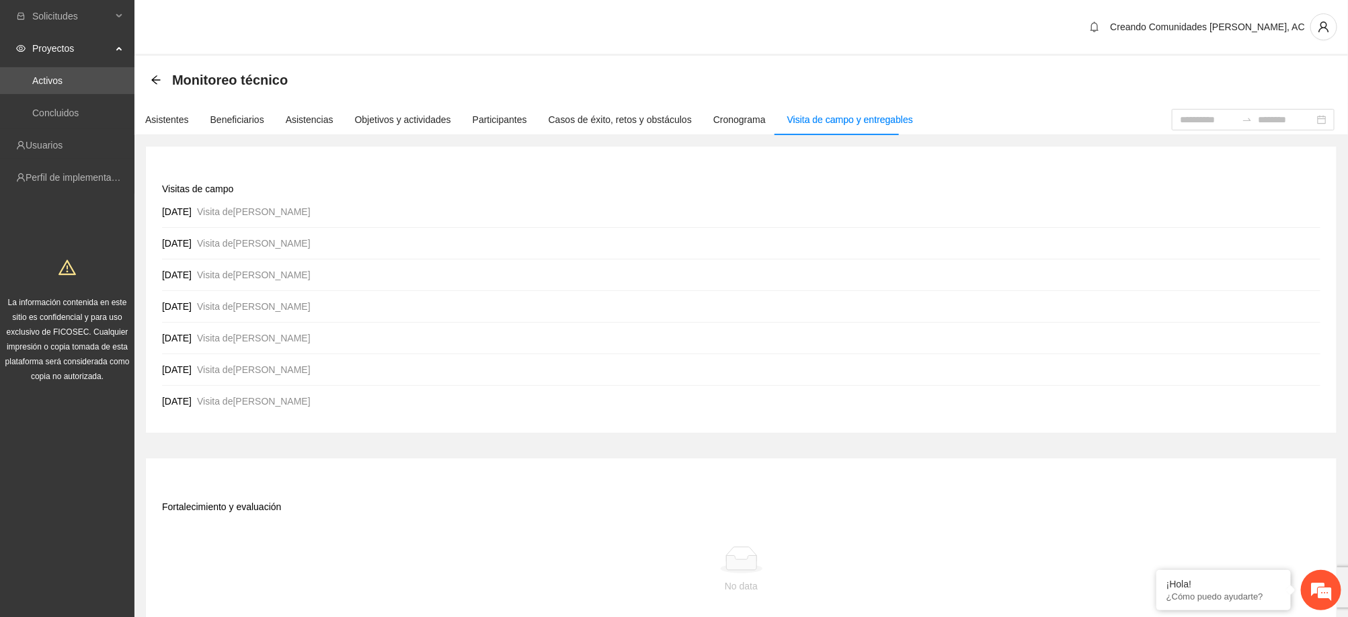
click at [164, 79] on div "Monitoreo técnico" at bounding box center [223, 80] width 145 height 22
click at [162, 79] on div "Monitoreo técnico" at bounding box center [223, 80] width 145 height 22
click at [157, 81] on icon "arrow-left" at bounding box center [156, 80] width 11 height 11
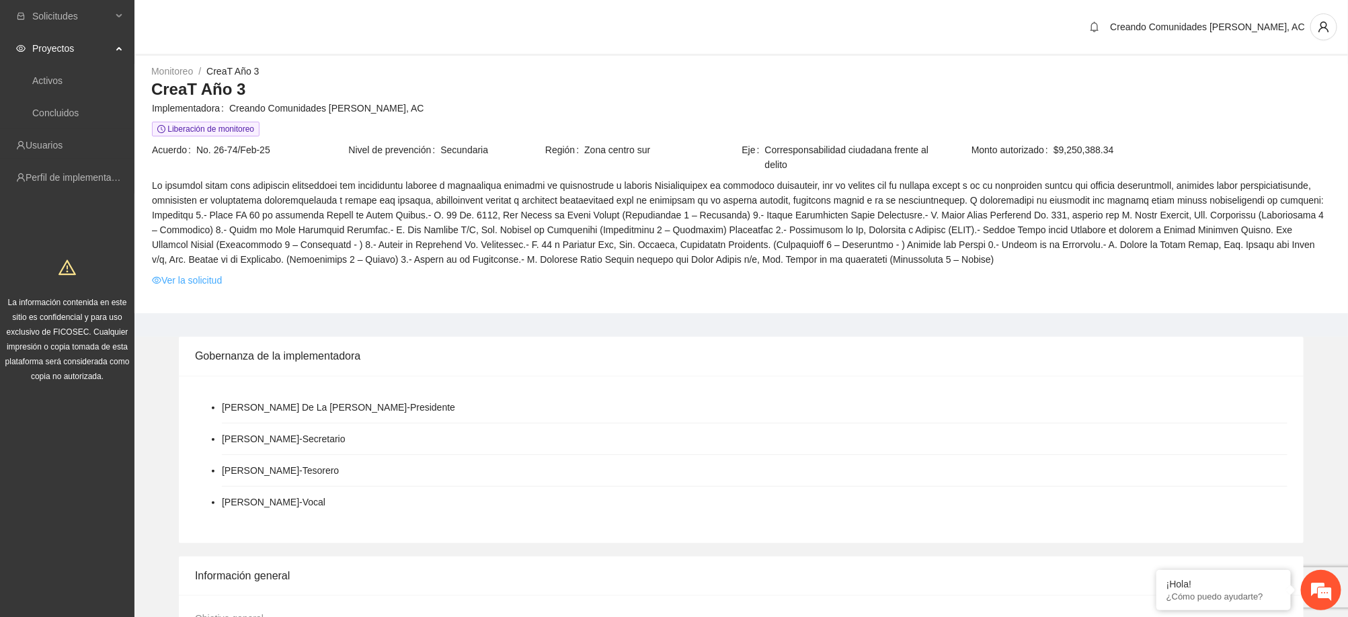
click at [190, 284] on link "Ver la solicitud" at bounding box center [187, 280] width 70 height 15
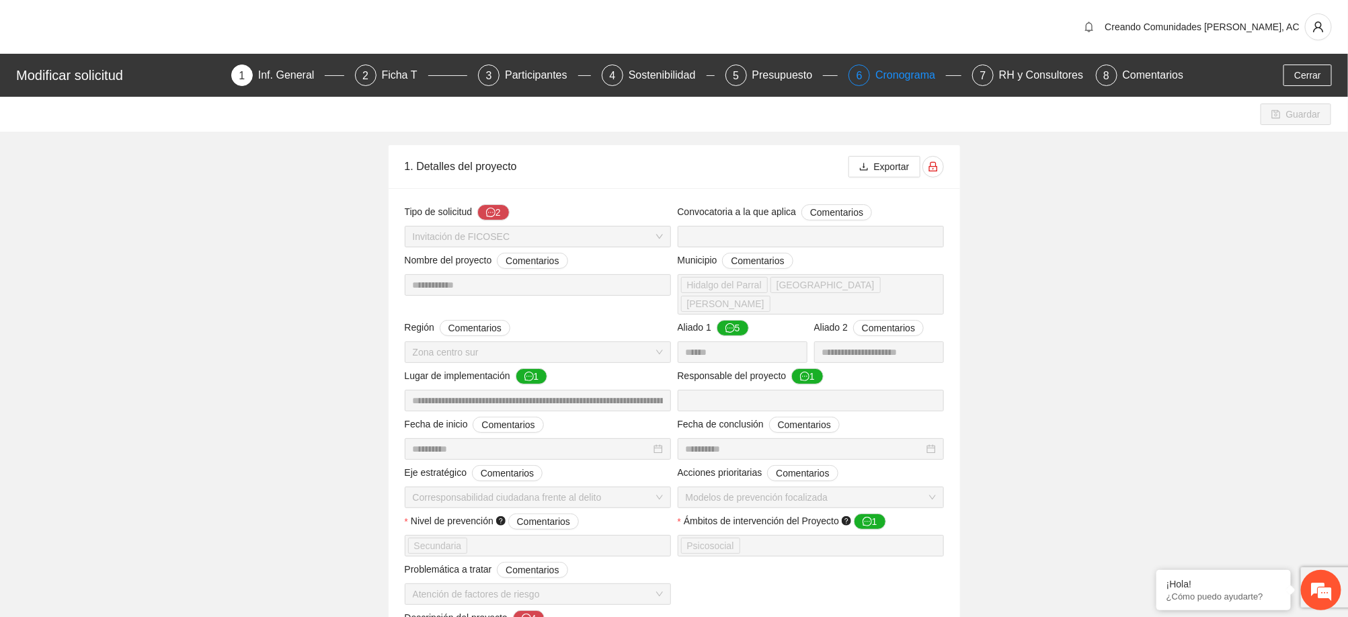
click at [910, 71] on div "Cronograma" at bounding box center [910, 76] width 71 height 22
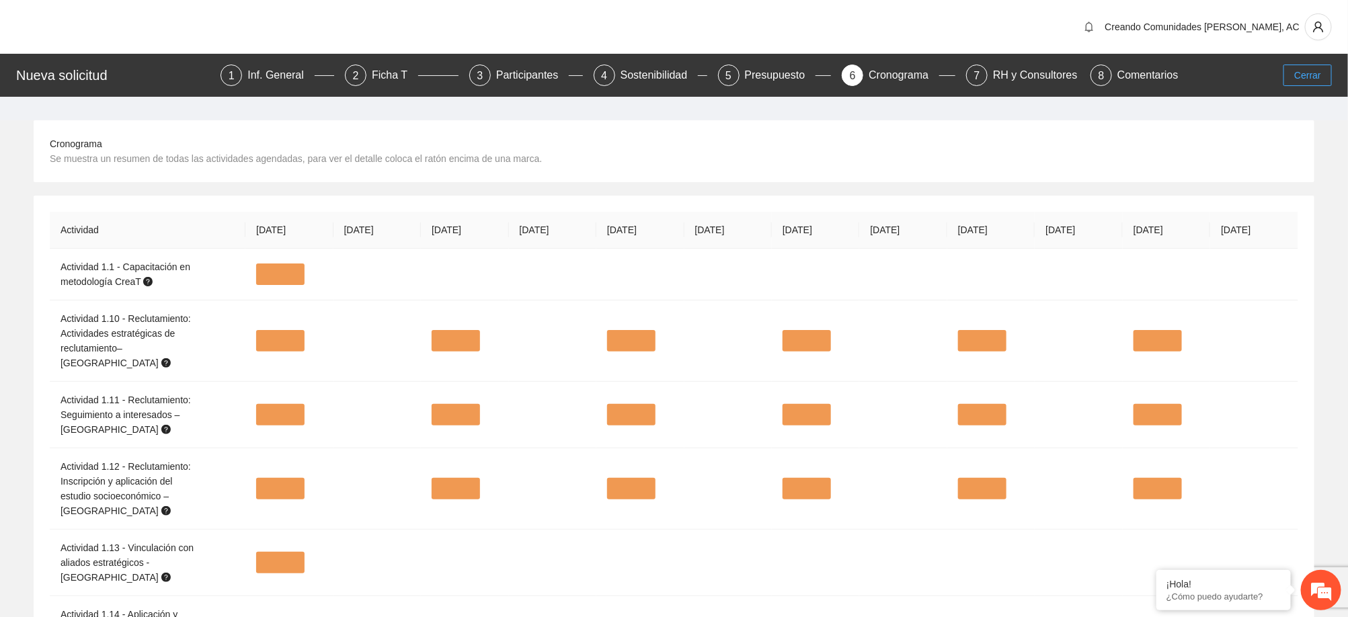
click at [1305, 75] on span "Cerrar" at bounding box center [1307, 75] width 27 height 15
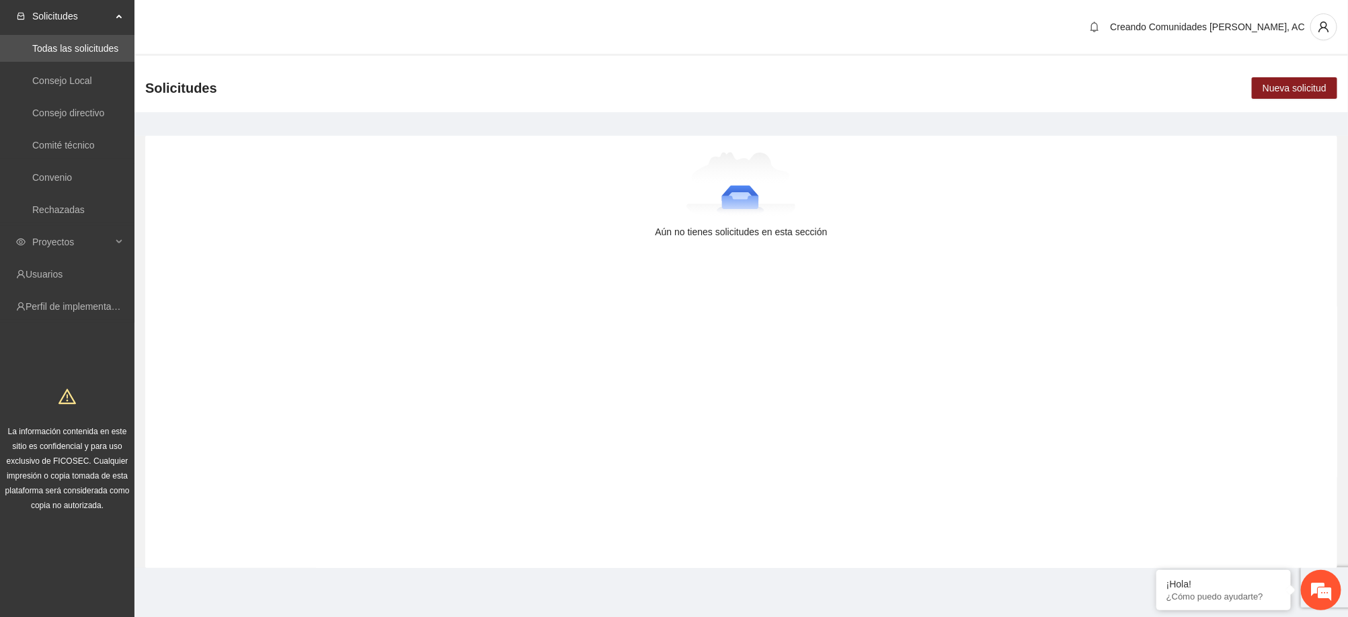
scroll to position [2, 0]
